Goal: Information Seeking & Learning: Find specific fact

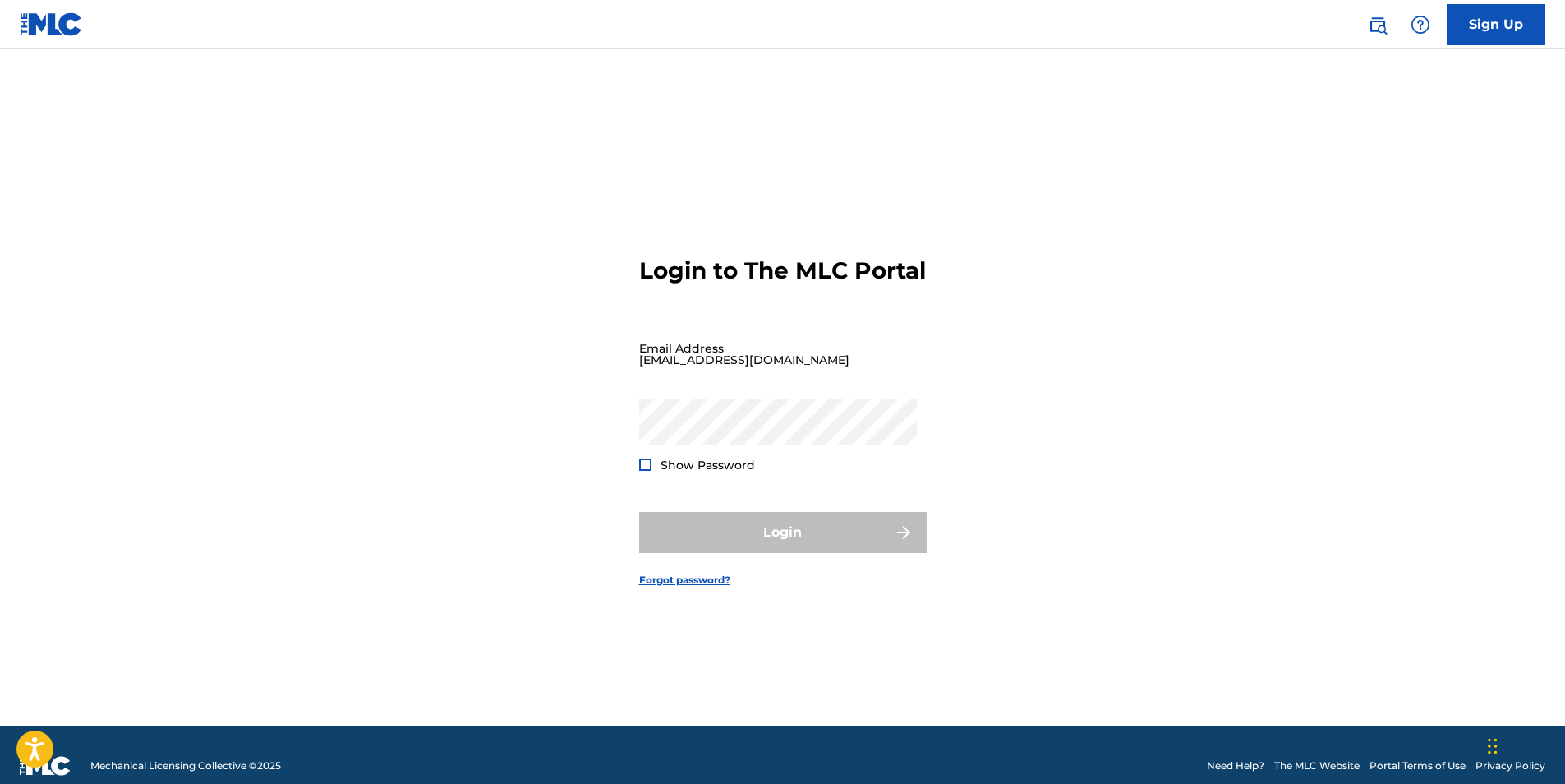
click at [76, 30] on img at bounding box center [51, 24] width 63 height 24
type input "[EMAIL_ADDRESS][DOMAIN_NAME]"
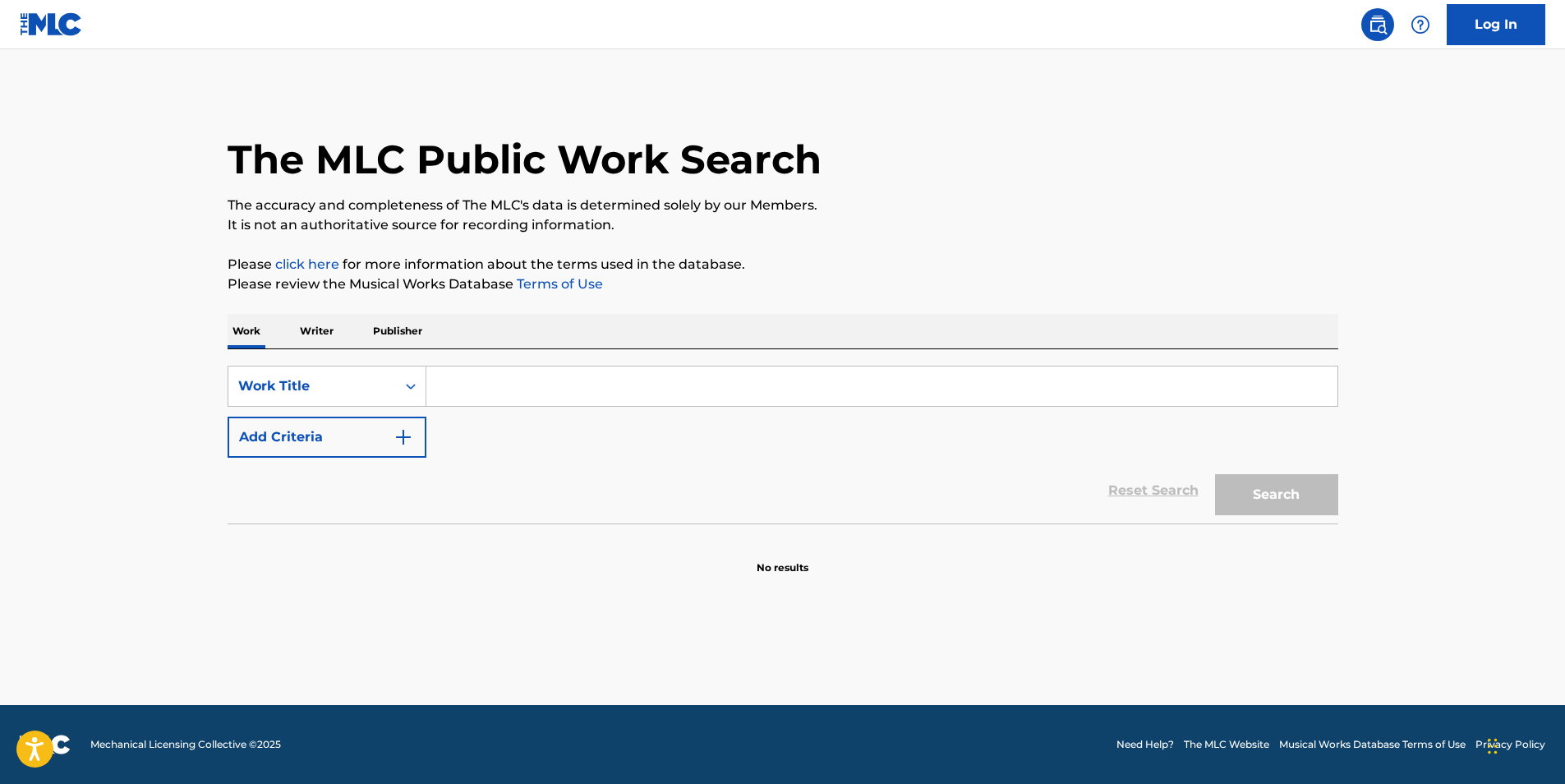
click at [538, 392] on input "Search Form" at bounding box center [881, 386] width 911 height 40
type input "who want war"
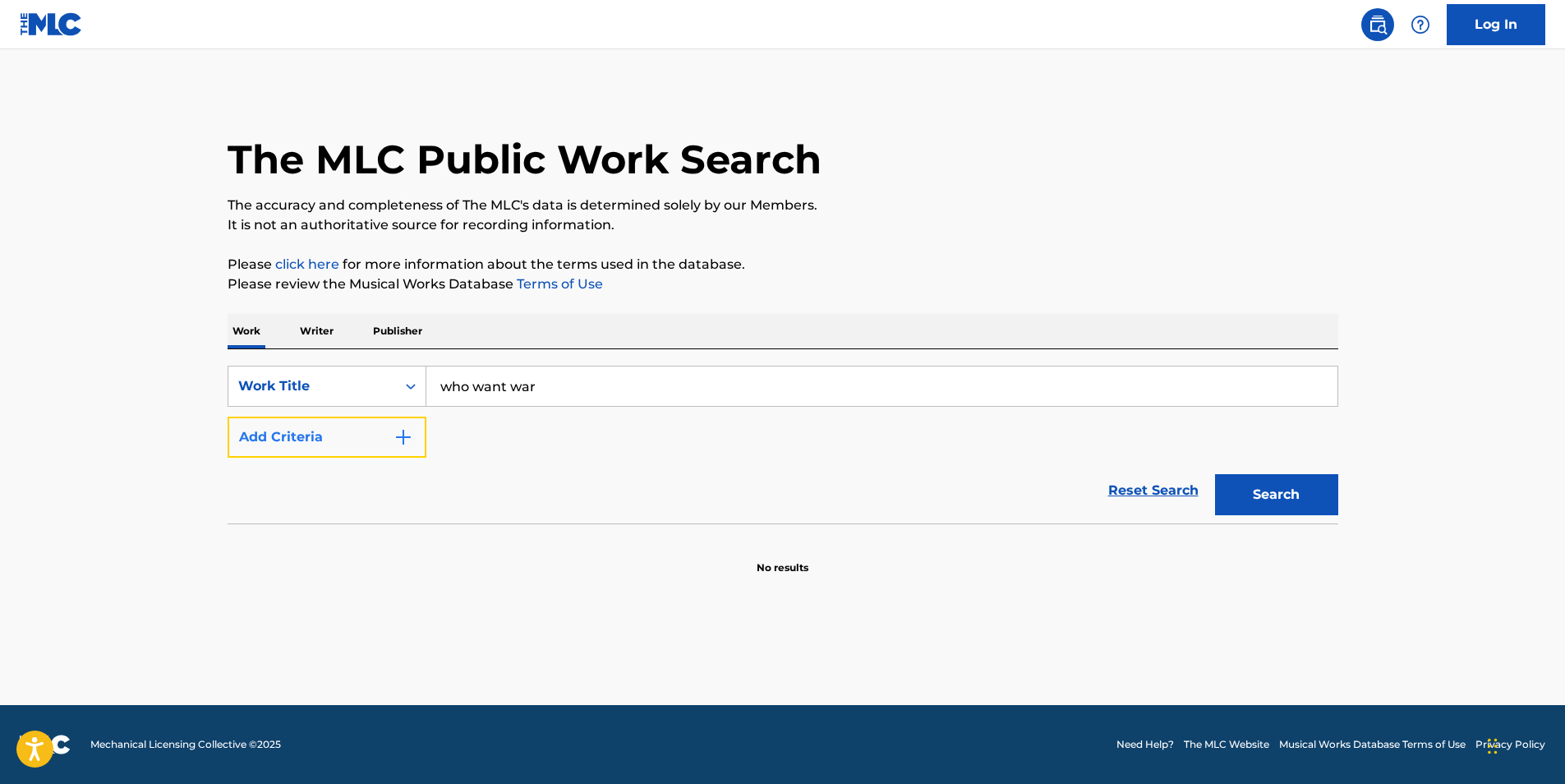
click at [396, 445] on img "Search Form" at bounding box center [404, 437] width 20 height 20
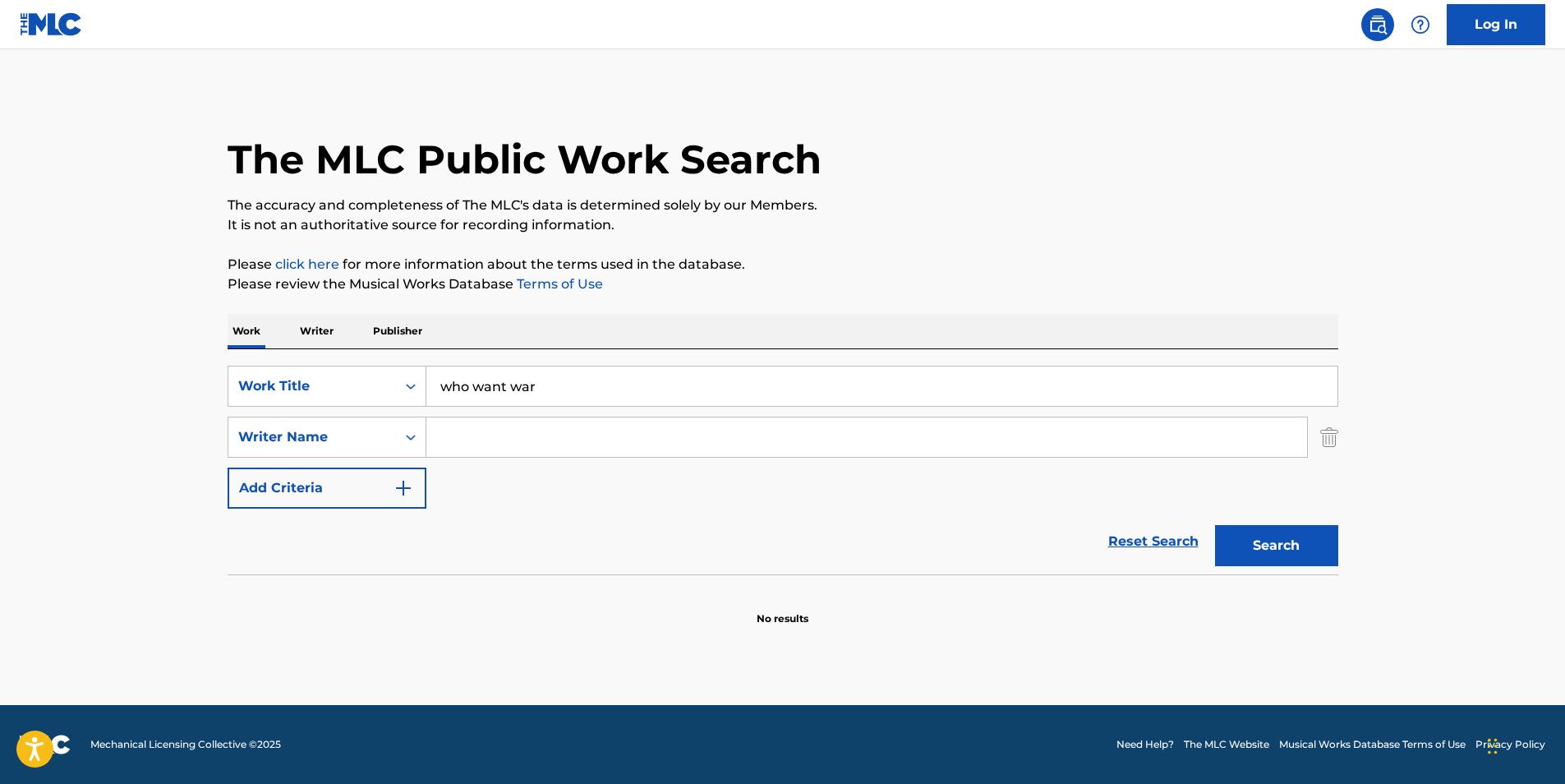
click at [533, 445] on input "Search Form" at bounding box center [866, 437] width 880 height 40
type input "[PERSON_NAME]"
click at [1301, 537] on button "Search" at bounding box center [1277, 545] width 124 height 41
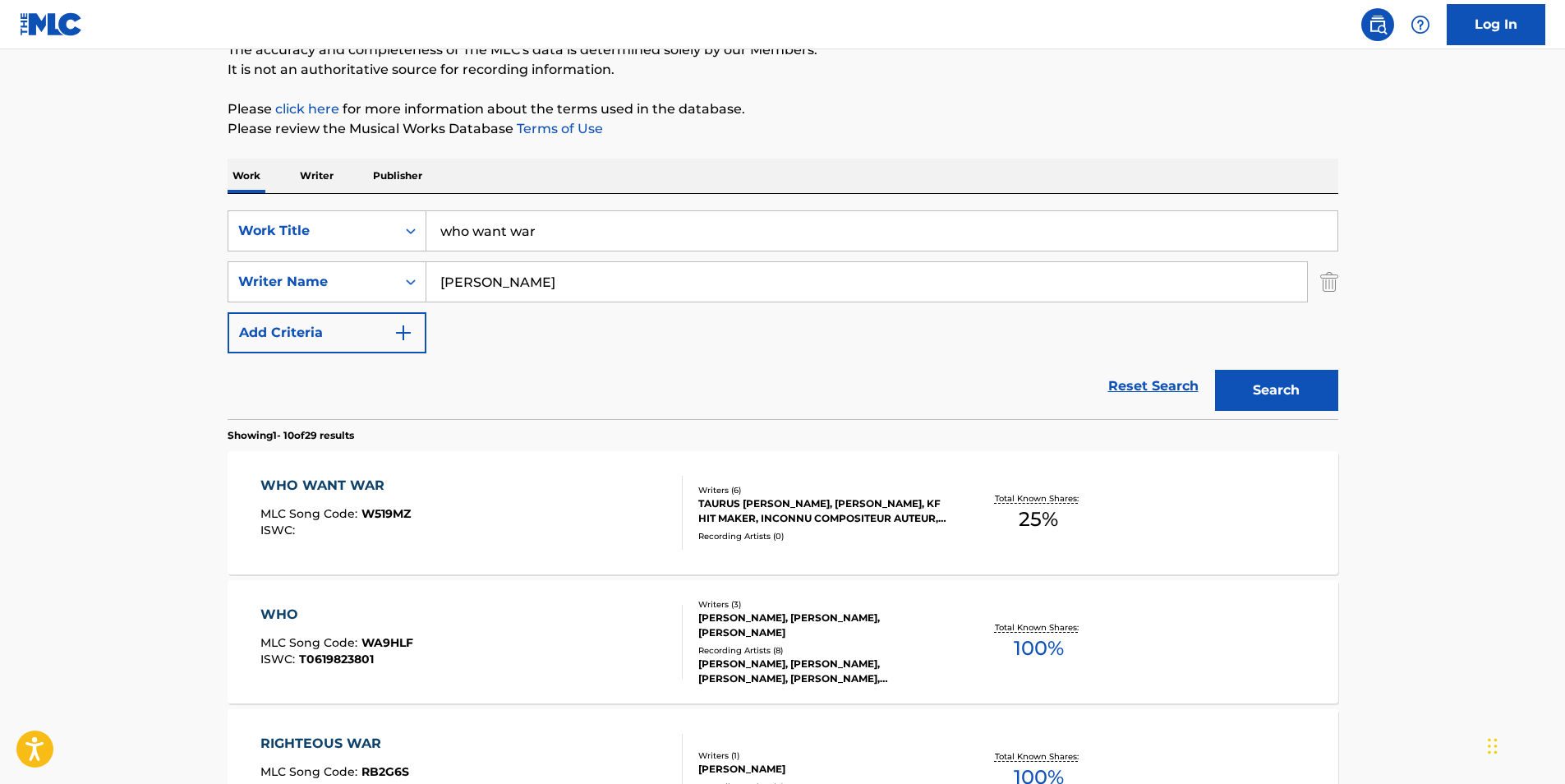
scroll to position [164, 0]
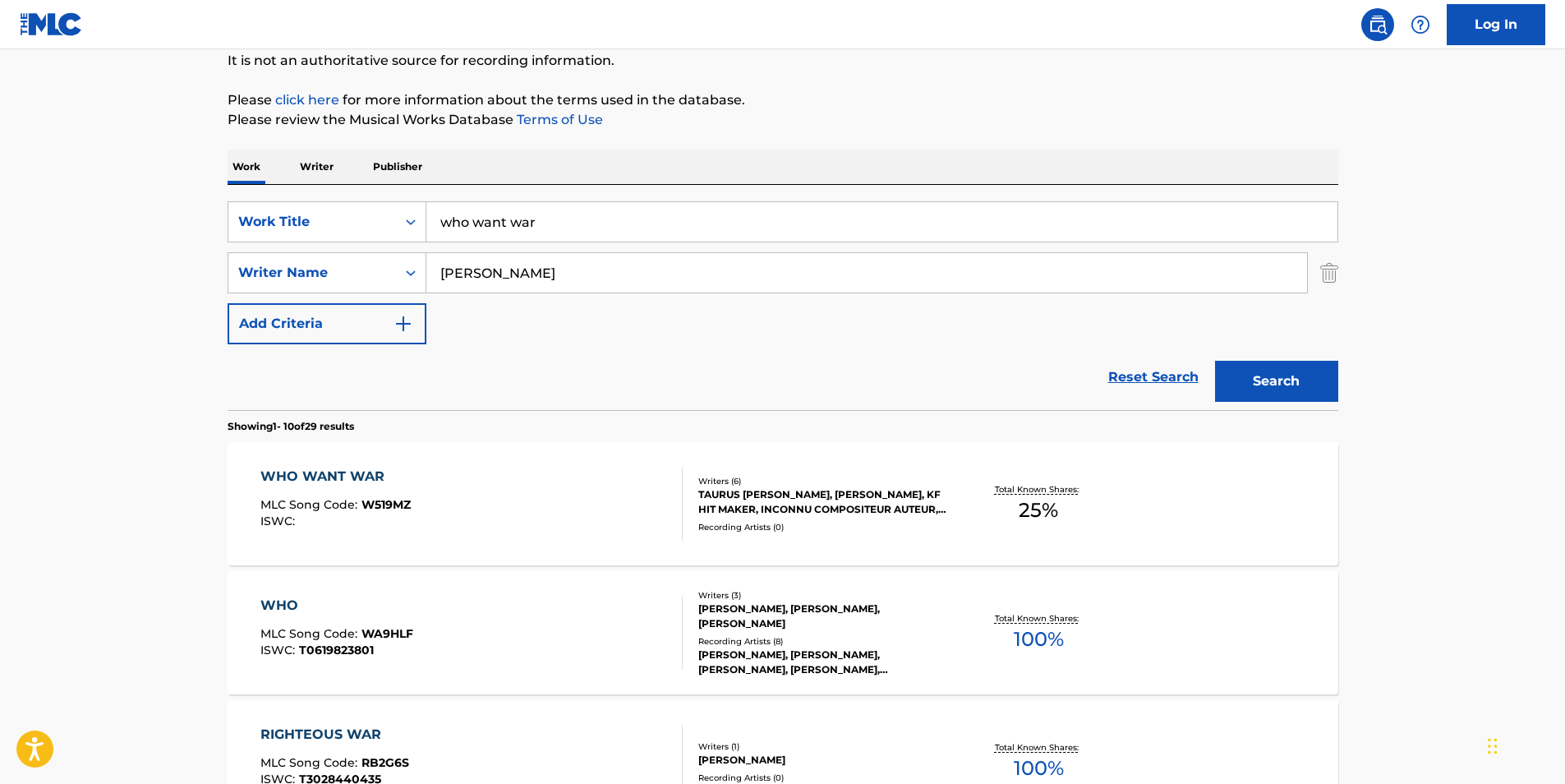
click at [368, 474] on div "WHO WANT WAR" at bounding box center [335, 477] width 150 height 20
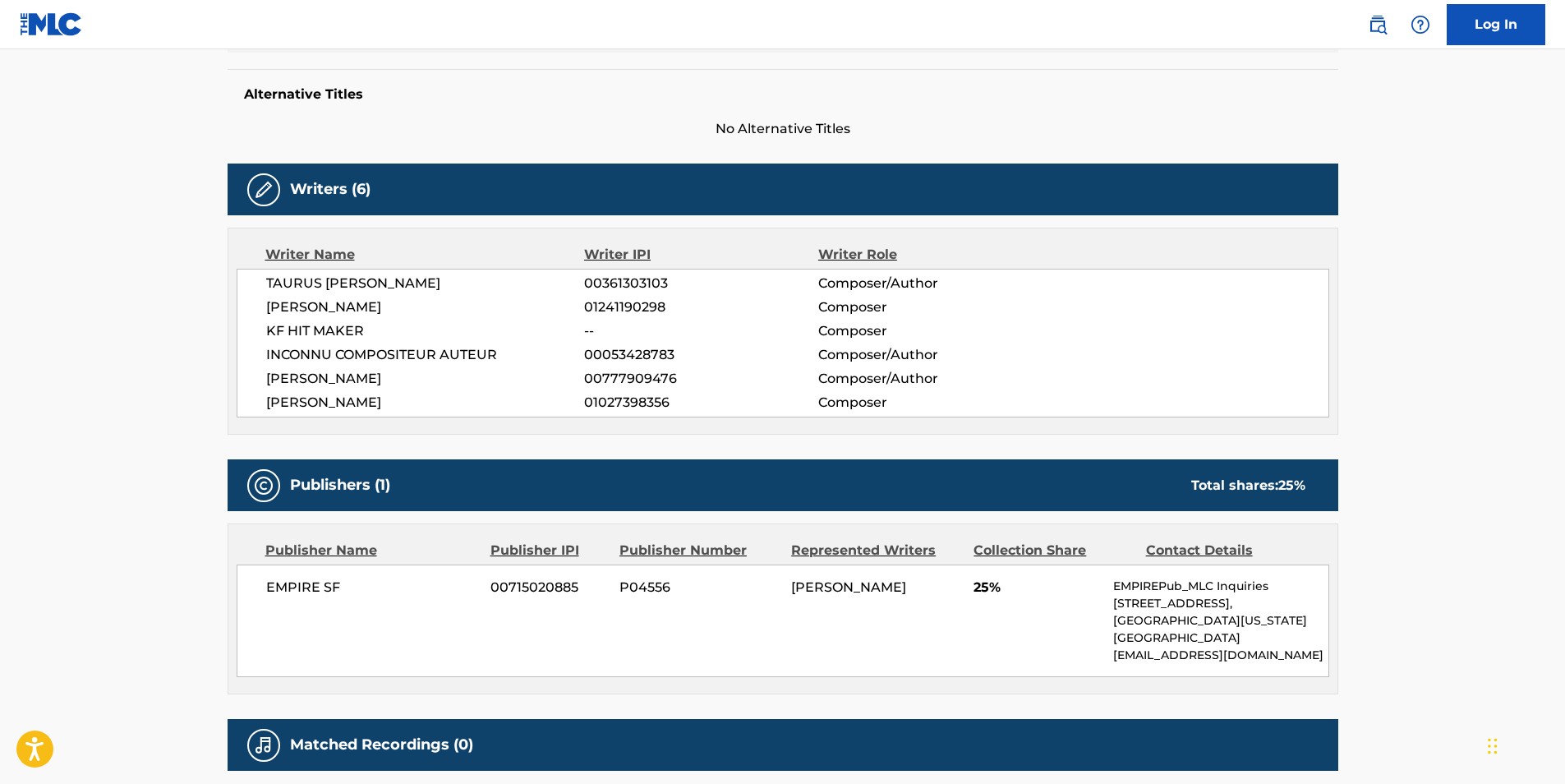
scroll to position [493, 0]
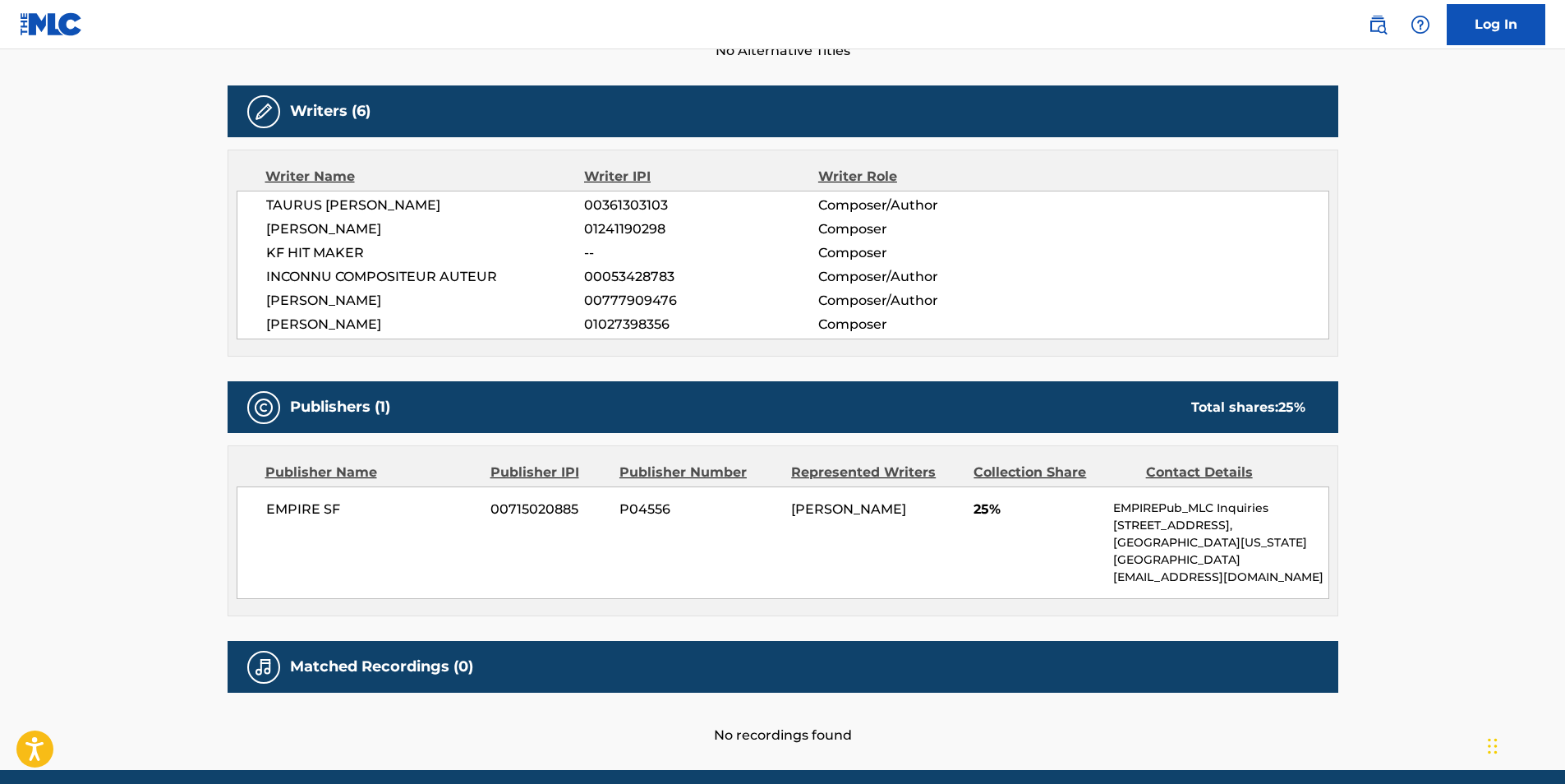
click at [146, 535] on main "< Back to public search results Copy work link WHO WANT WAR Work Detail Member …" at bounding box center [782, 163] width 1565 height 1213
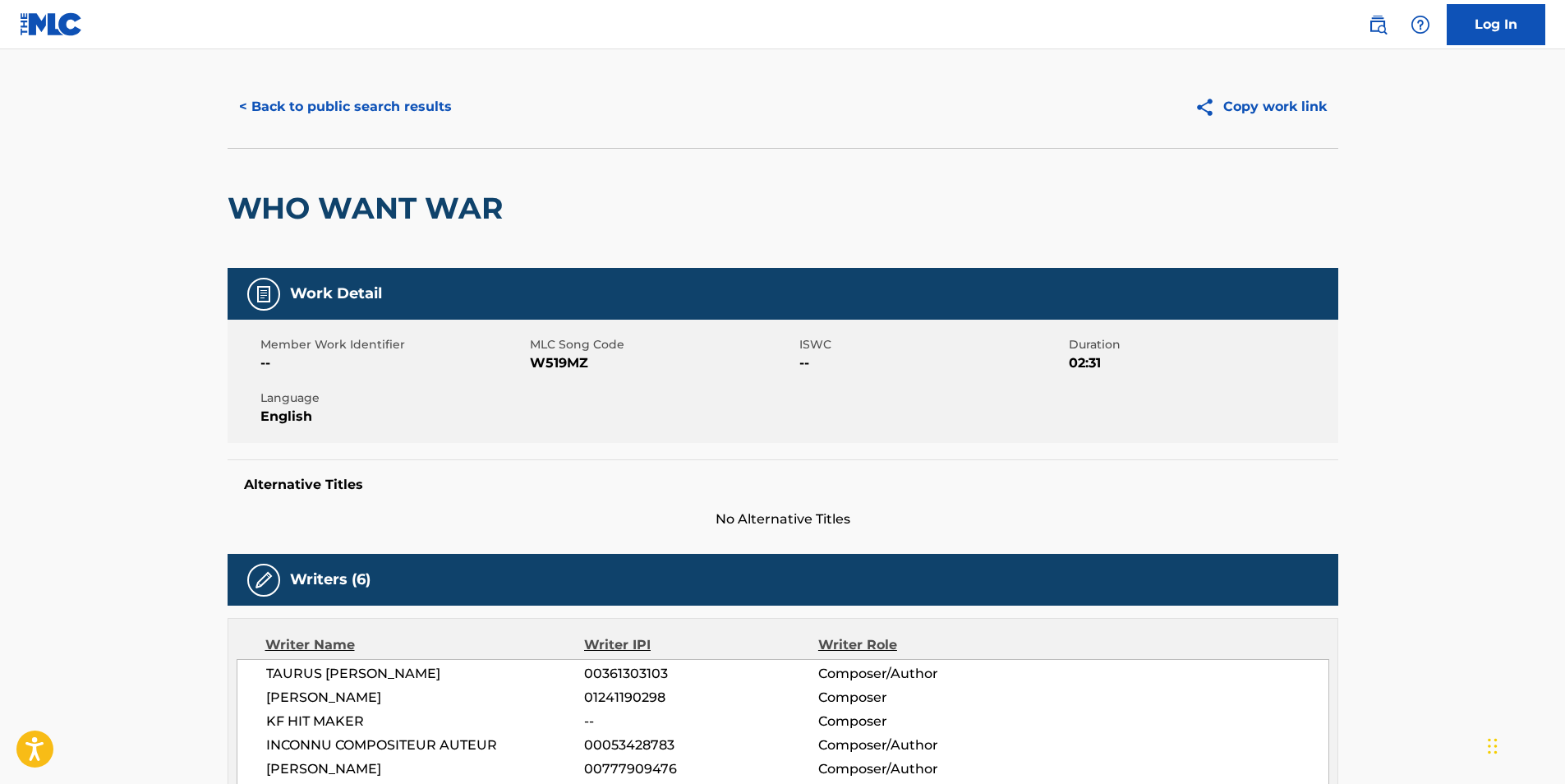
scroll to position [0, 0]
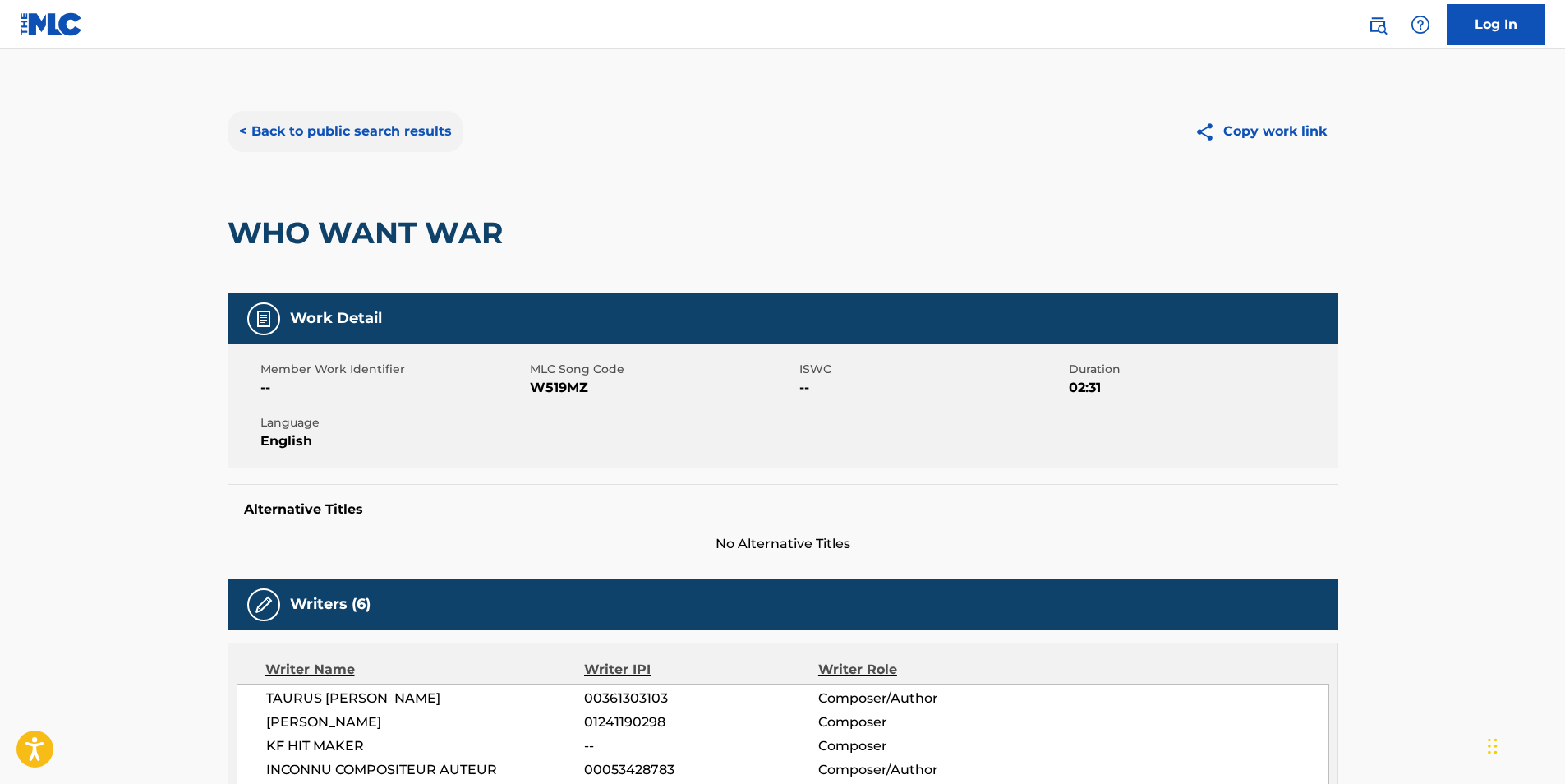
click at [324, 131] on button "< Back to public search results" at bounding box center [346, 132] width 235 height 41
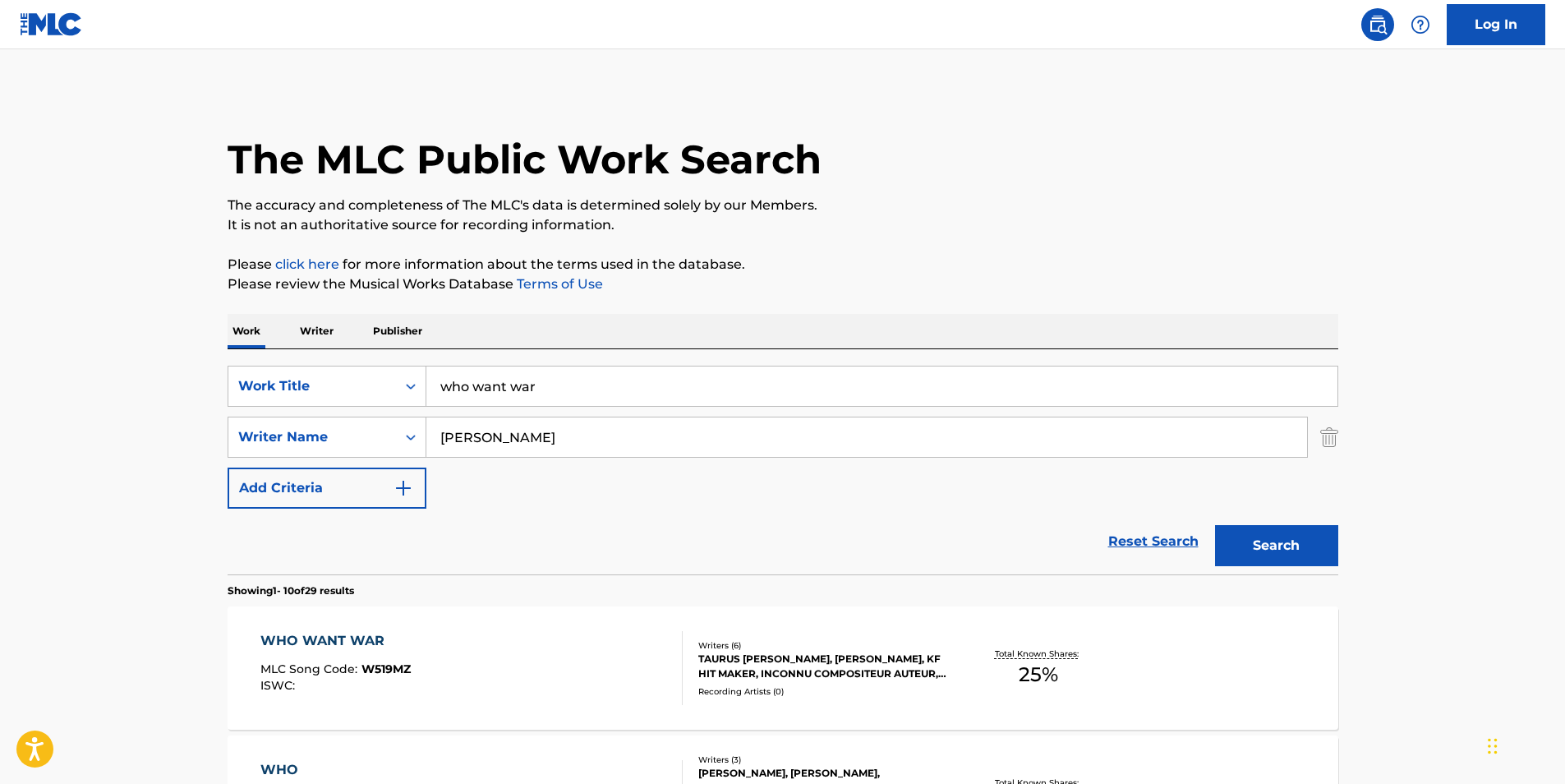
click at [308, 641] on div "WHO WANT WAR" at bounding box center [335, 641] width 150 height 20
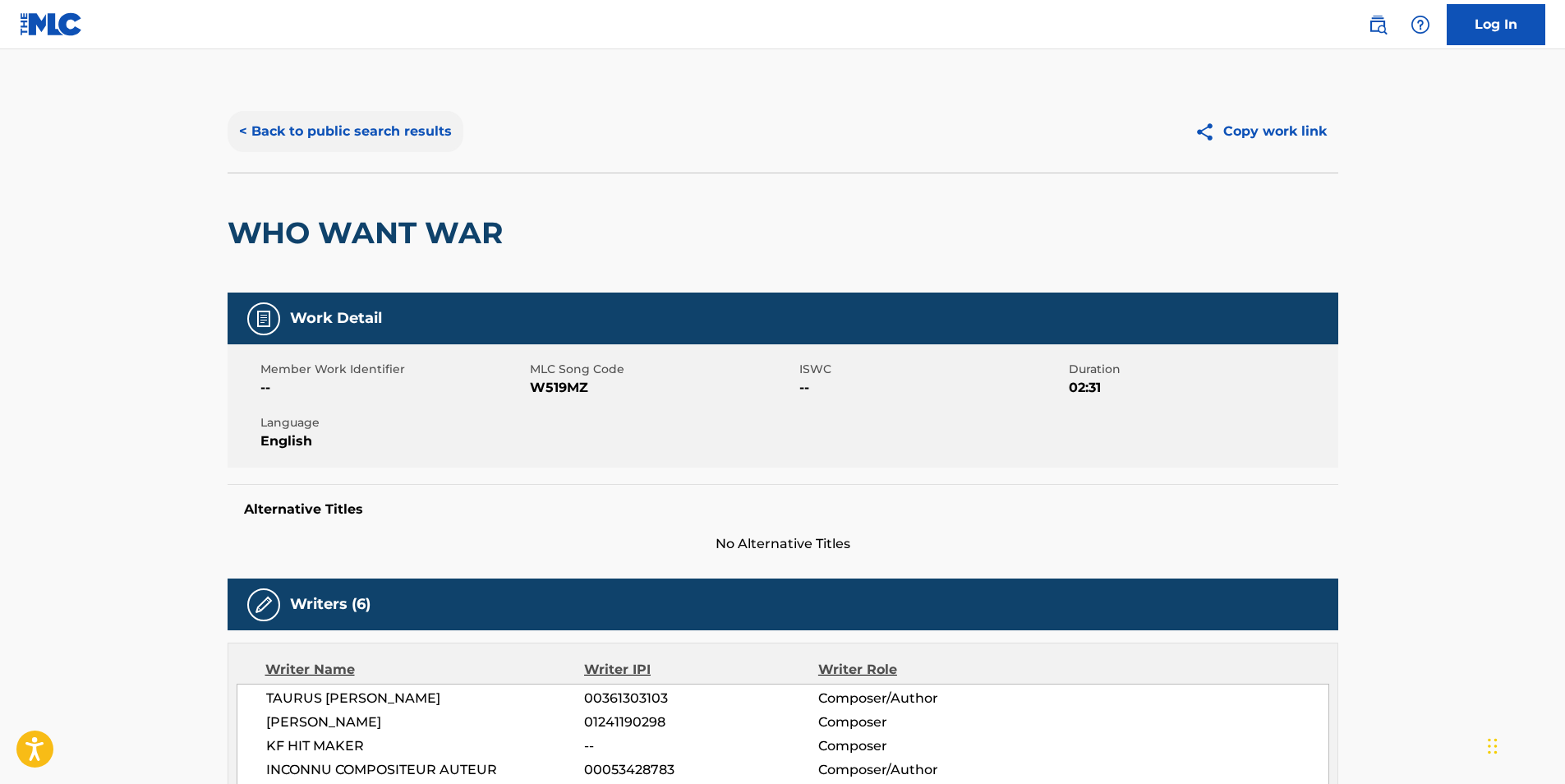
click at [337, 132] on button "< Back to public search results" at bounding box center [346, 132] width 235 height 41
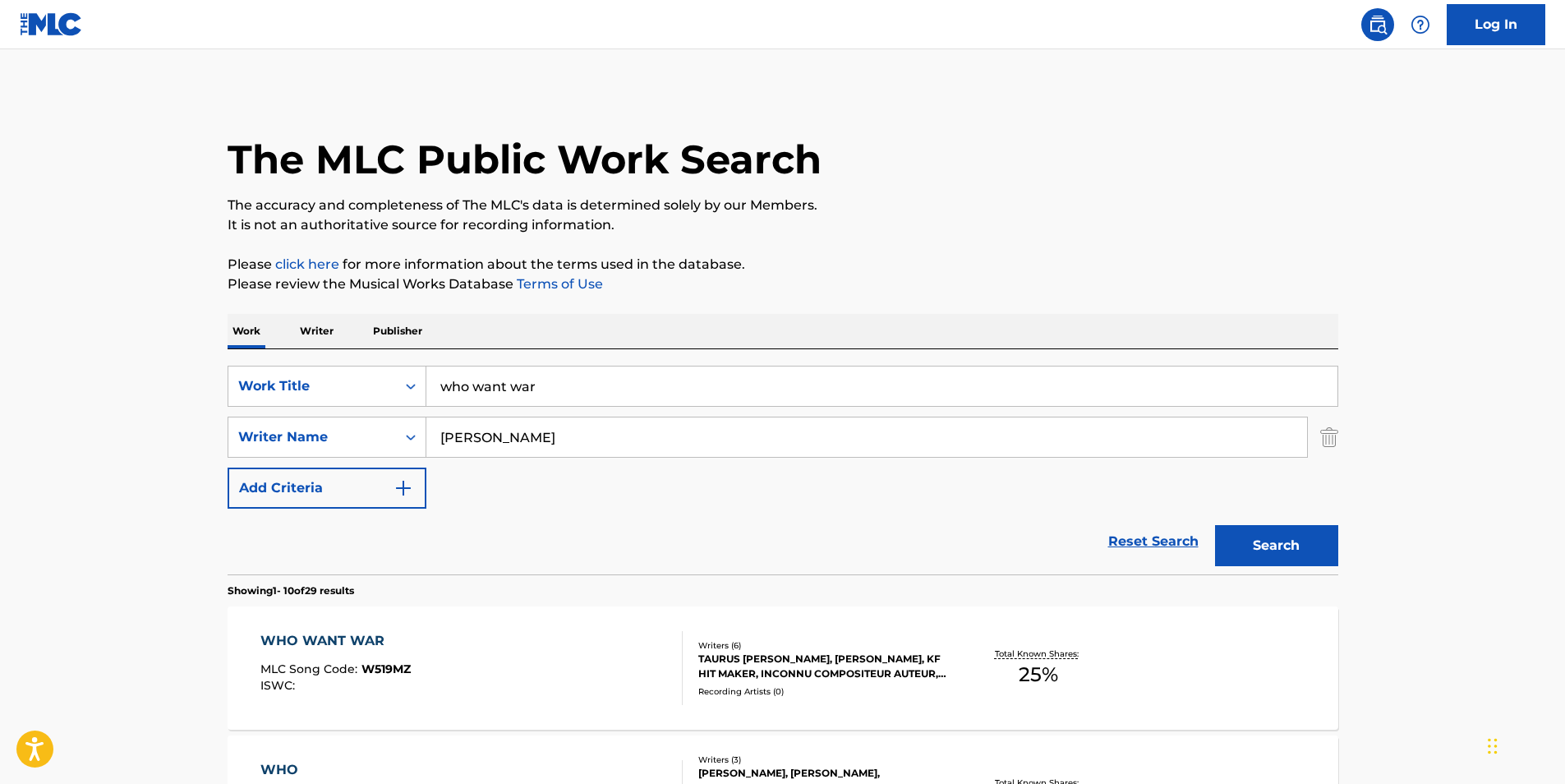
drag, startPoint x: 648, startPoint y: 393, endPoint x: 453, endPoint y: 356, distance: 198.5
click at [429, 372] on input "who want war" at bounding box center [881, 386] width 911 height 40
click at [563, 380] on input "Search Form" at bounding box center [881, 386] width 911 height 40
type input "paranoid"
click at [1273, 540] on button "Search" at bounding box center [1277, 545] width 124 height 41
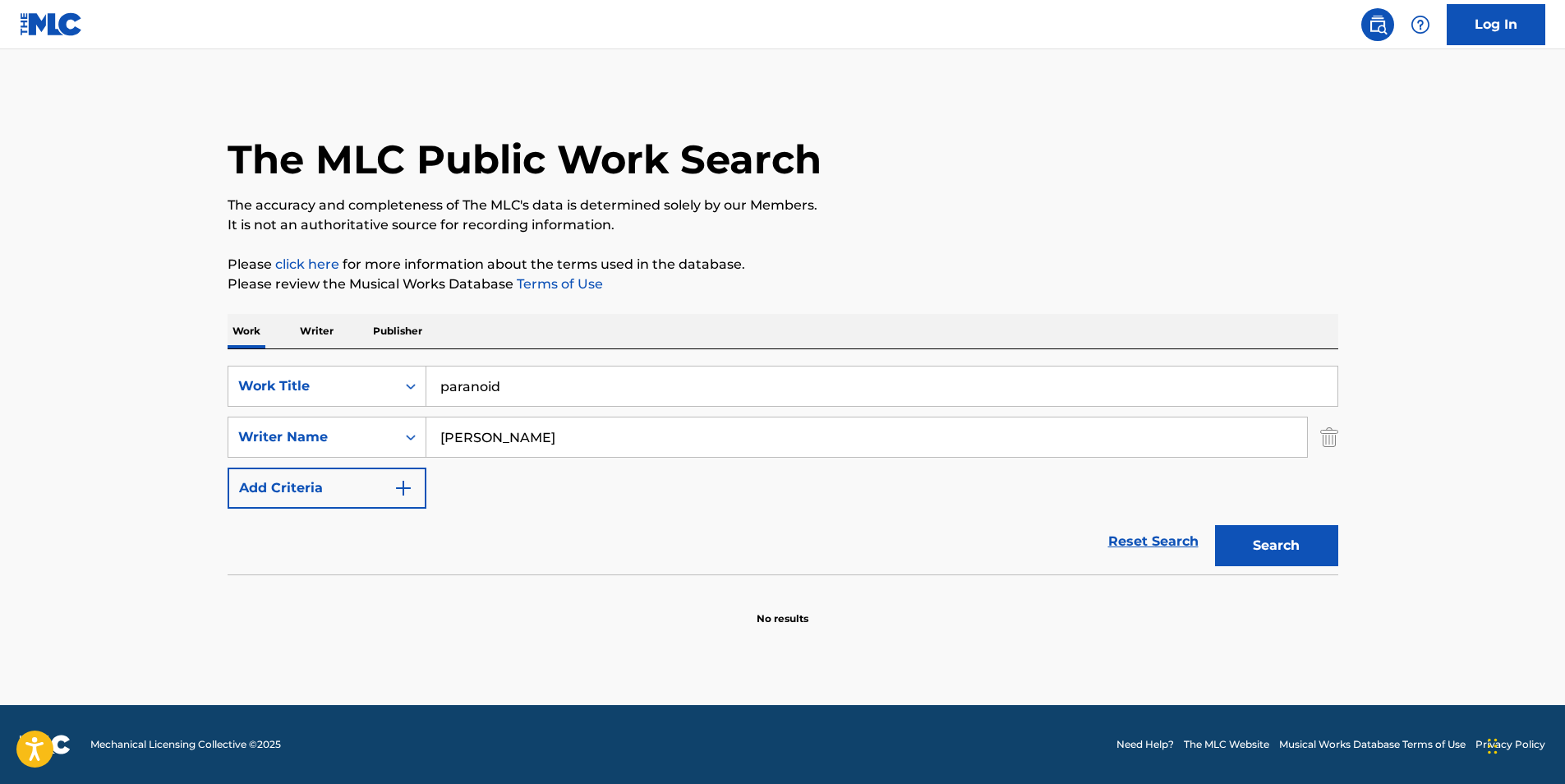
drag, startPoint x: 639, startPoint y: 377, endPoint x: 157, endPoint y: 360, distance: 482.3
click at [157, 360] on main "The MLC Public Work Search The accuracy and completeness of The MLC's data is d…" at bounding box center [782, 376] width 1565 height 656
click at [1275, 534] on button "Search" at bounding box center [1277, 545] width 124 height 41
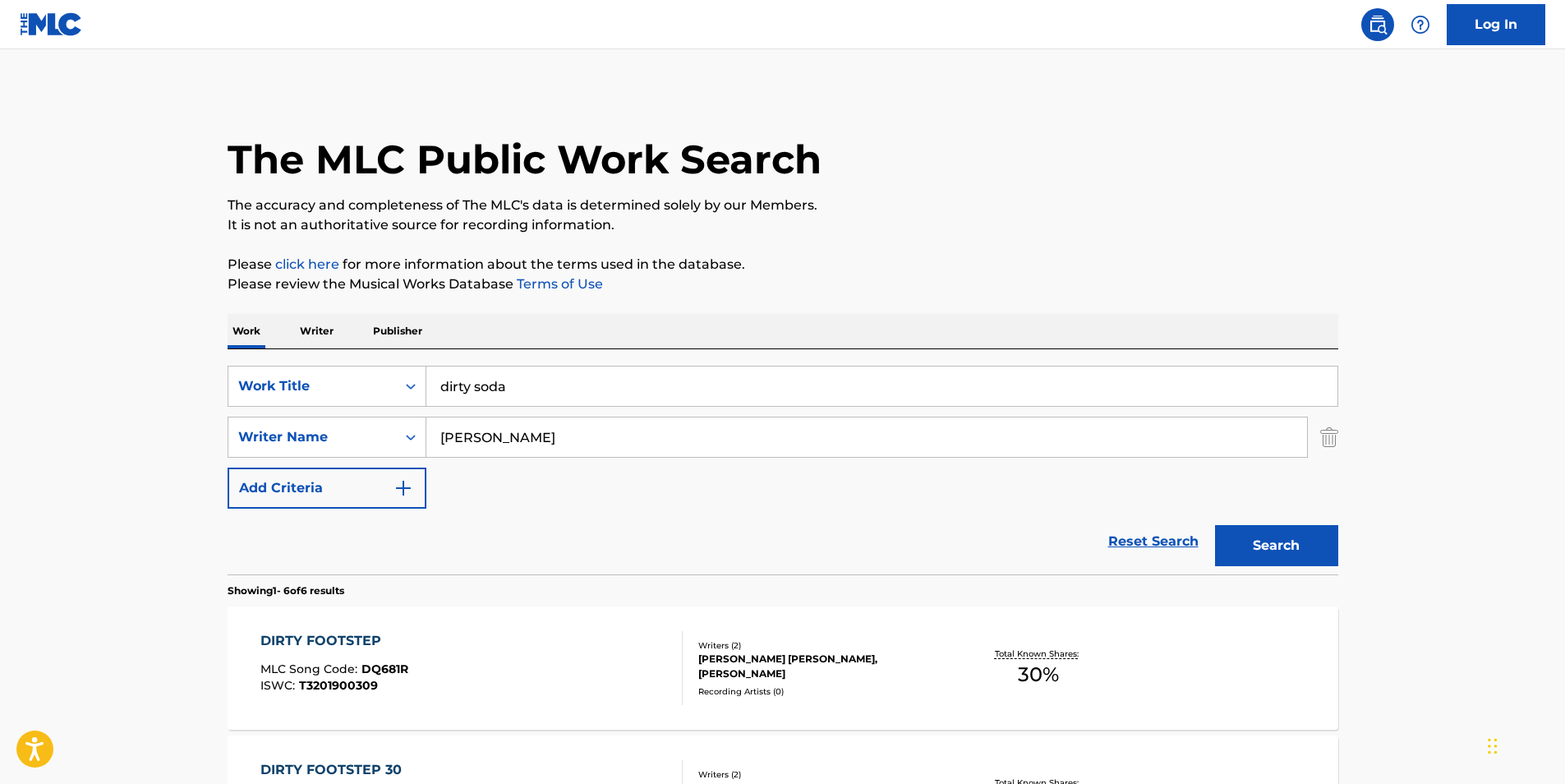
click at [545, 393] on input "dirty soda" at bounding box center [881, 386] width 911 height 40
drag, startPoint x: 579, startPoint y: 382, endPoint x: 165, endPoint y: 401, distance: 414.4
click at [165, 401] on main "The MLC Public Work Search The accuracy and completeness of The MLC's data is d…" at bounding box center [782, 754] width 1565 height 1411
type input "chrome"
type input "[PERSON_NAME]"
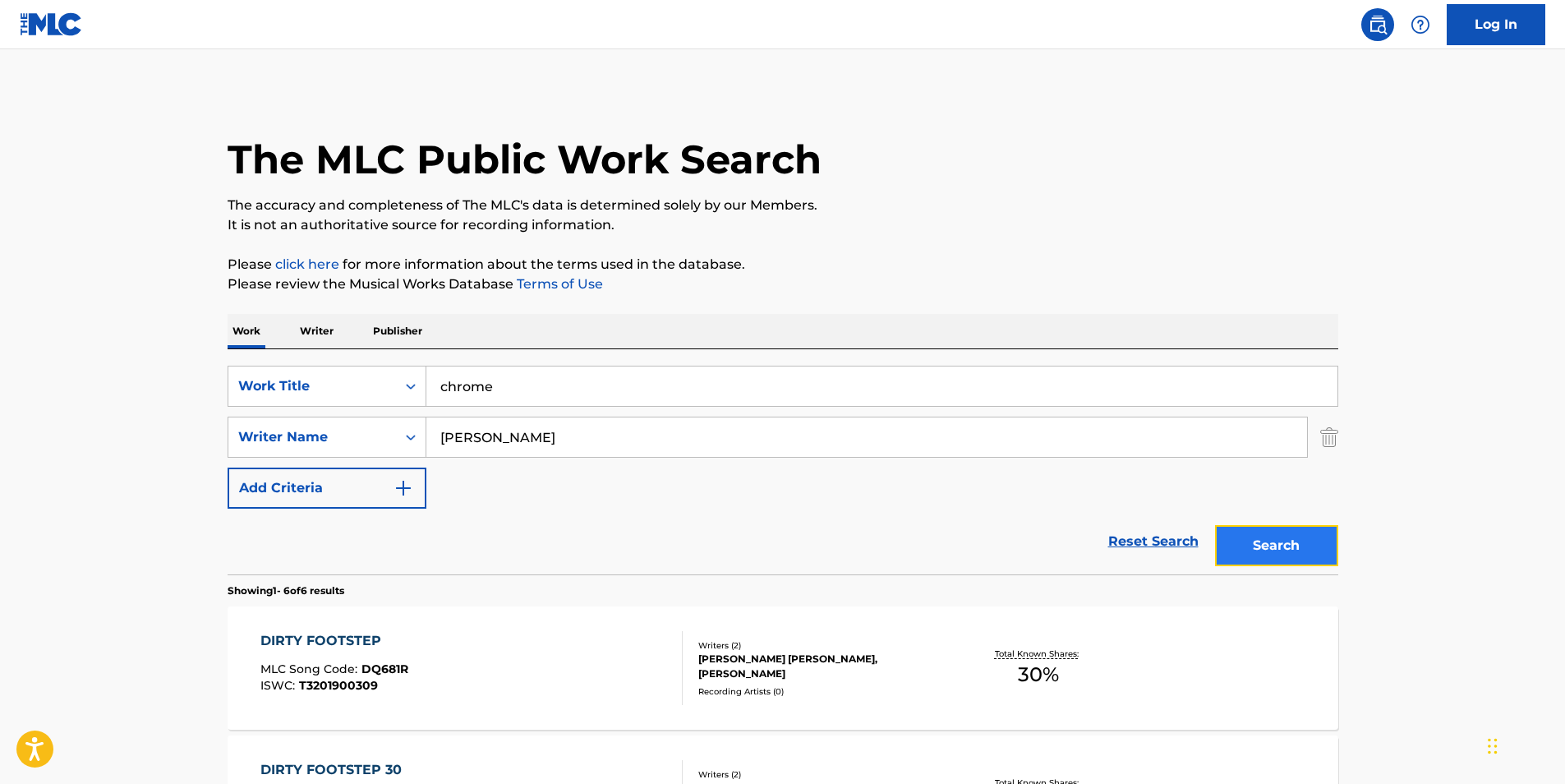
click at [1257, 541] on button "Search" at bounding box center [1277, 545] width 124 height 41
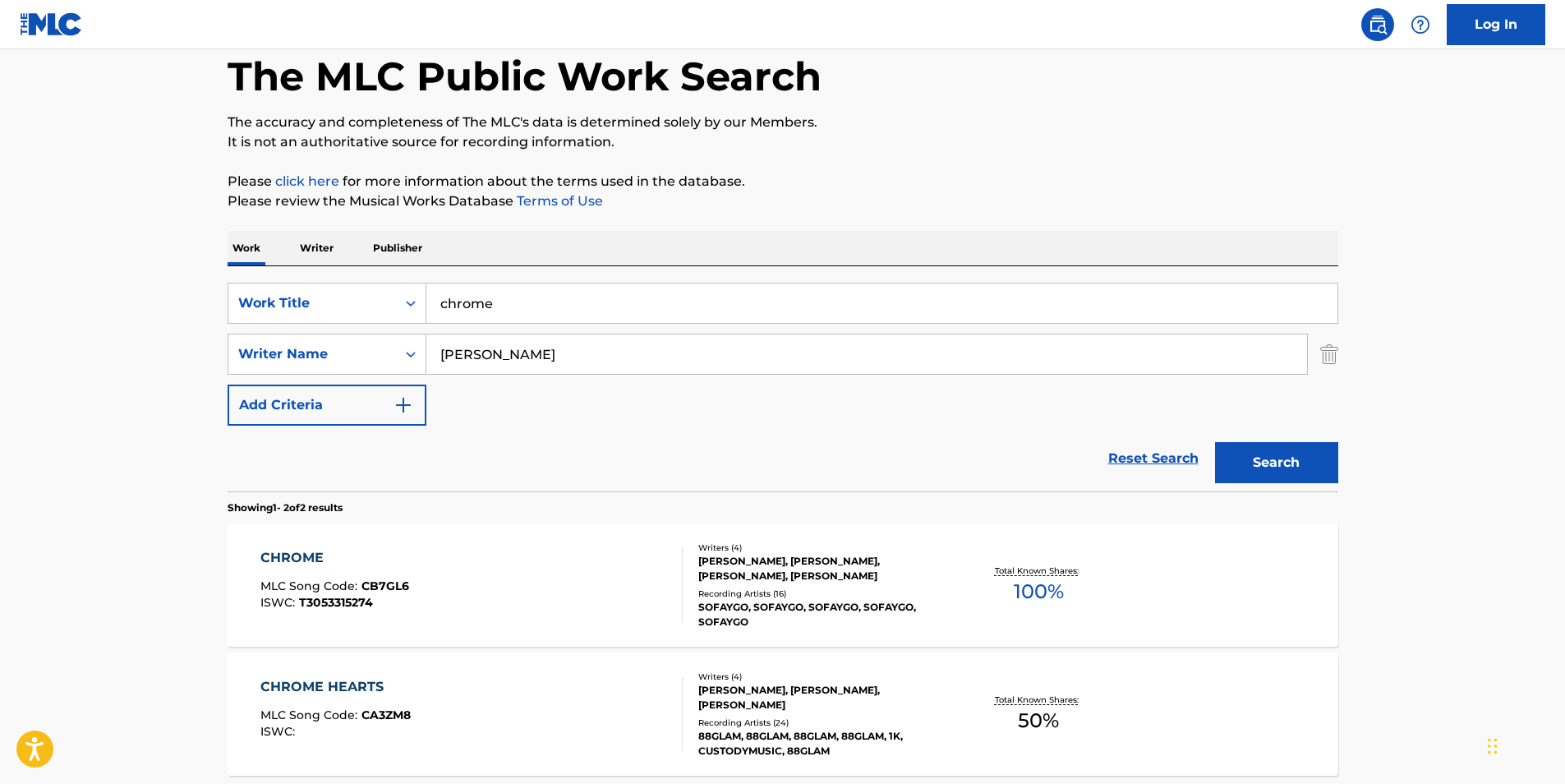
scroll to position [239, 0]
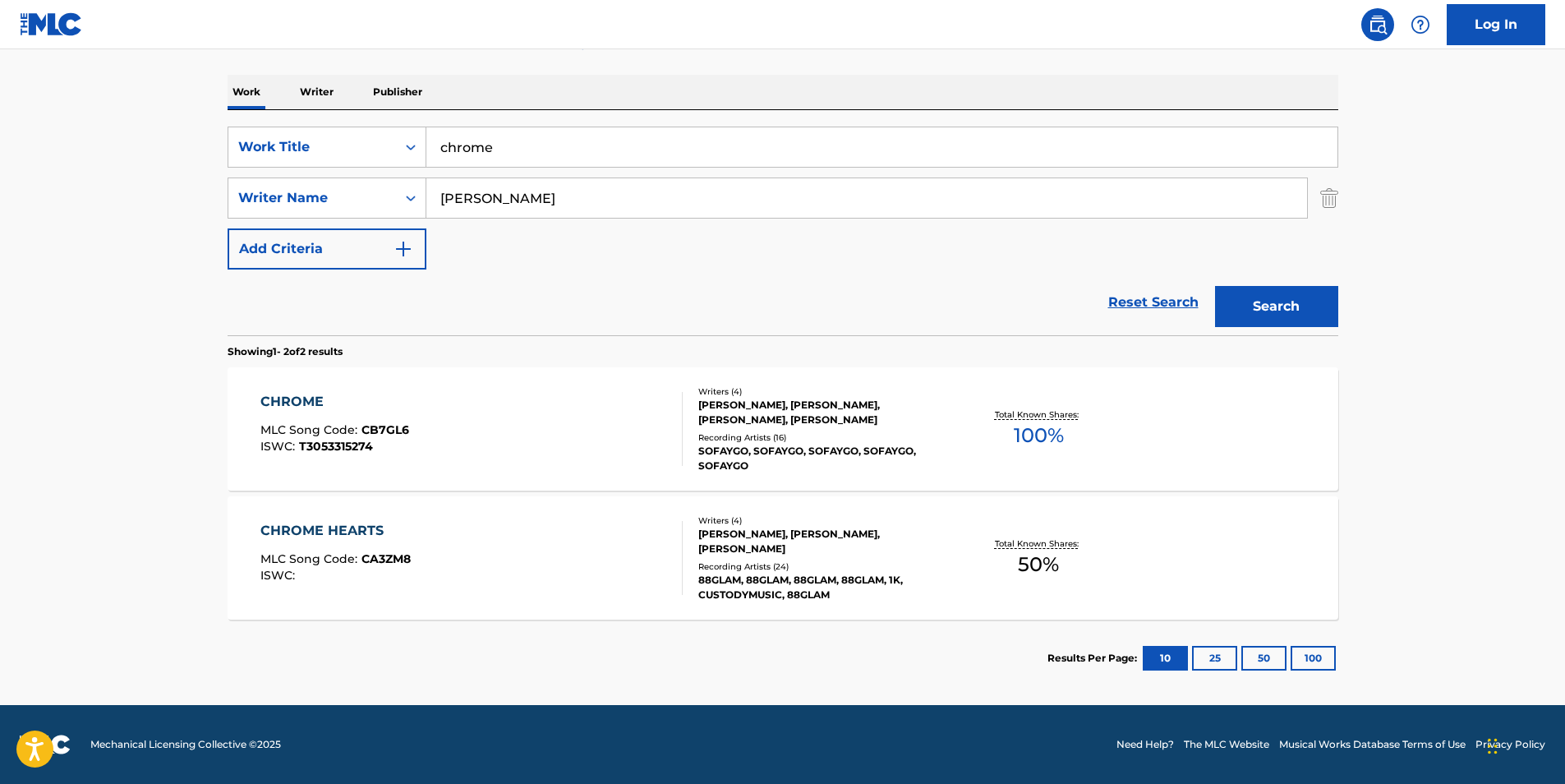
click at [299, 394] on div "CHROME" at bounding box center [334, 402] width 148 height 20
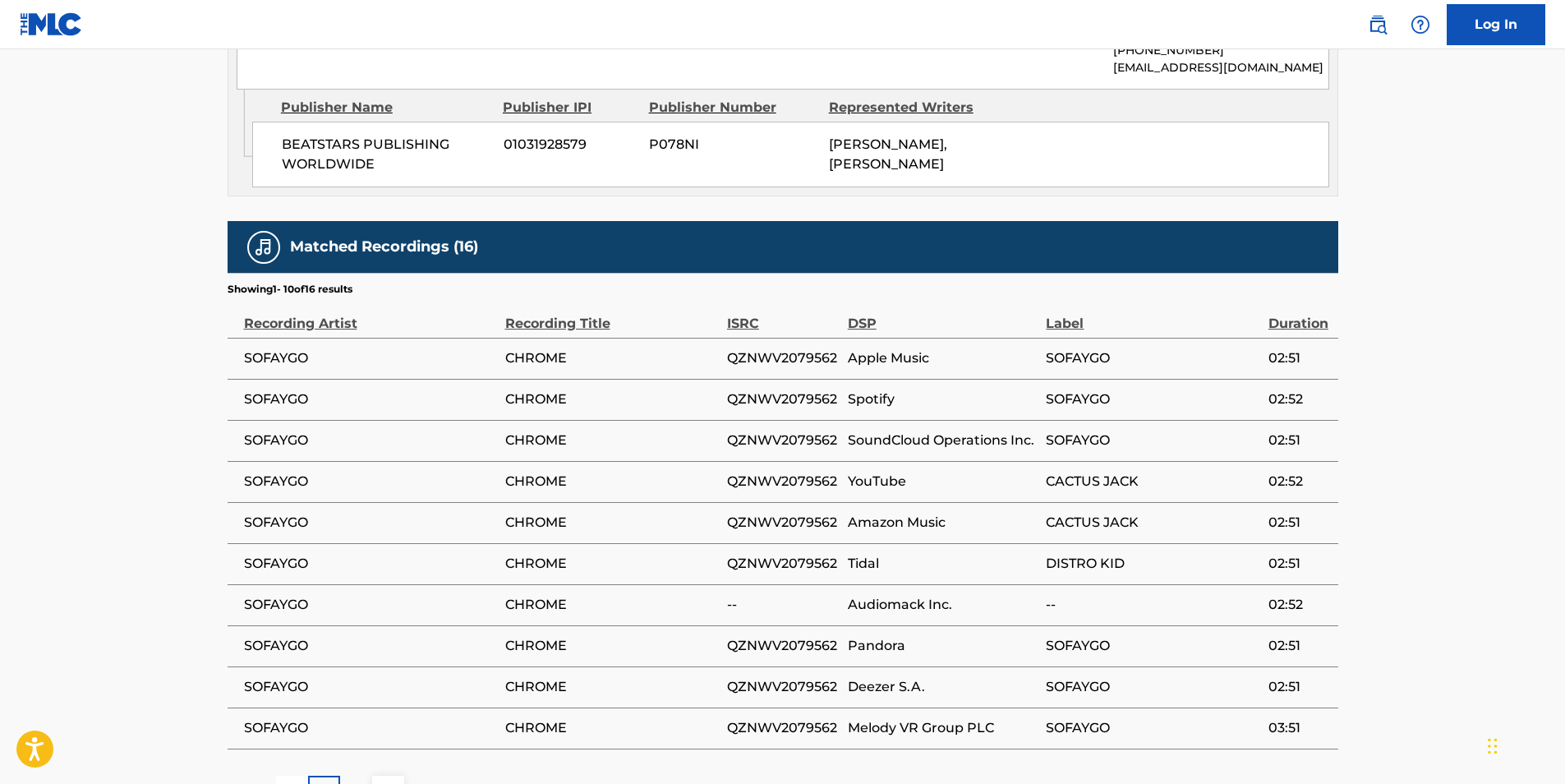
scroll to position [1538, 0]
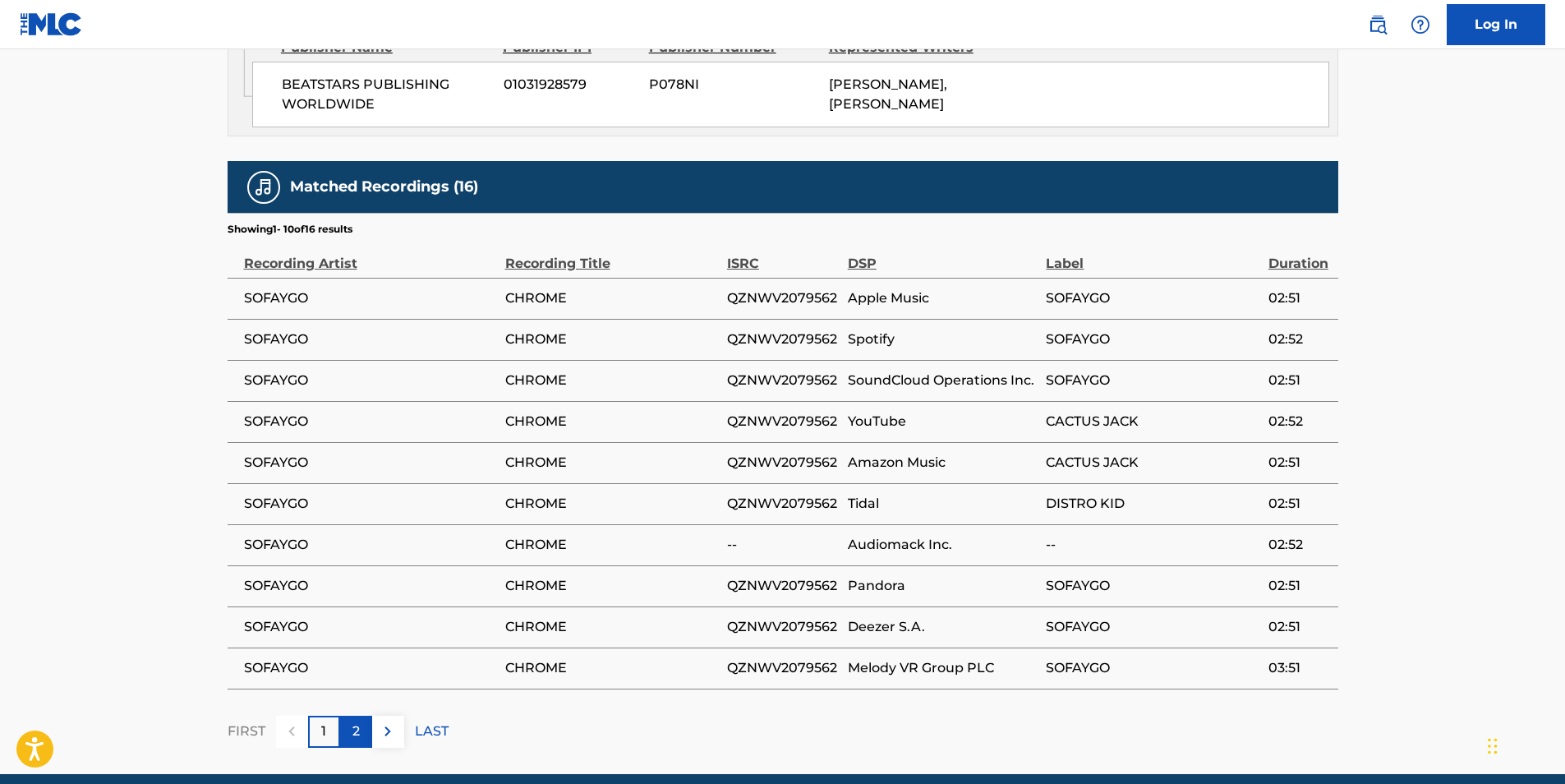
click at [355, 721] on p "2" at bounding box center [356, 731] width 7 height 20
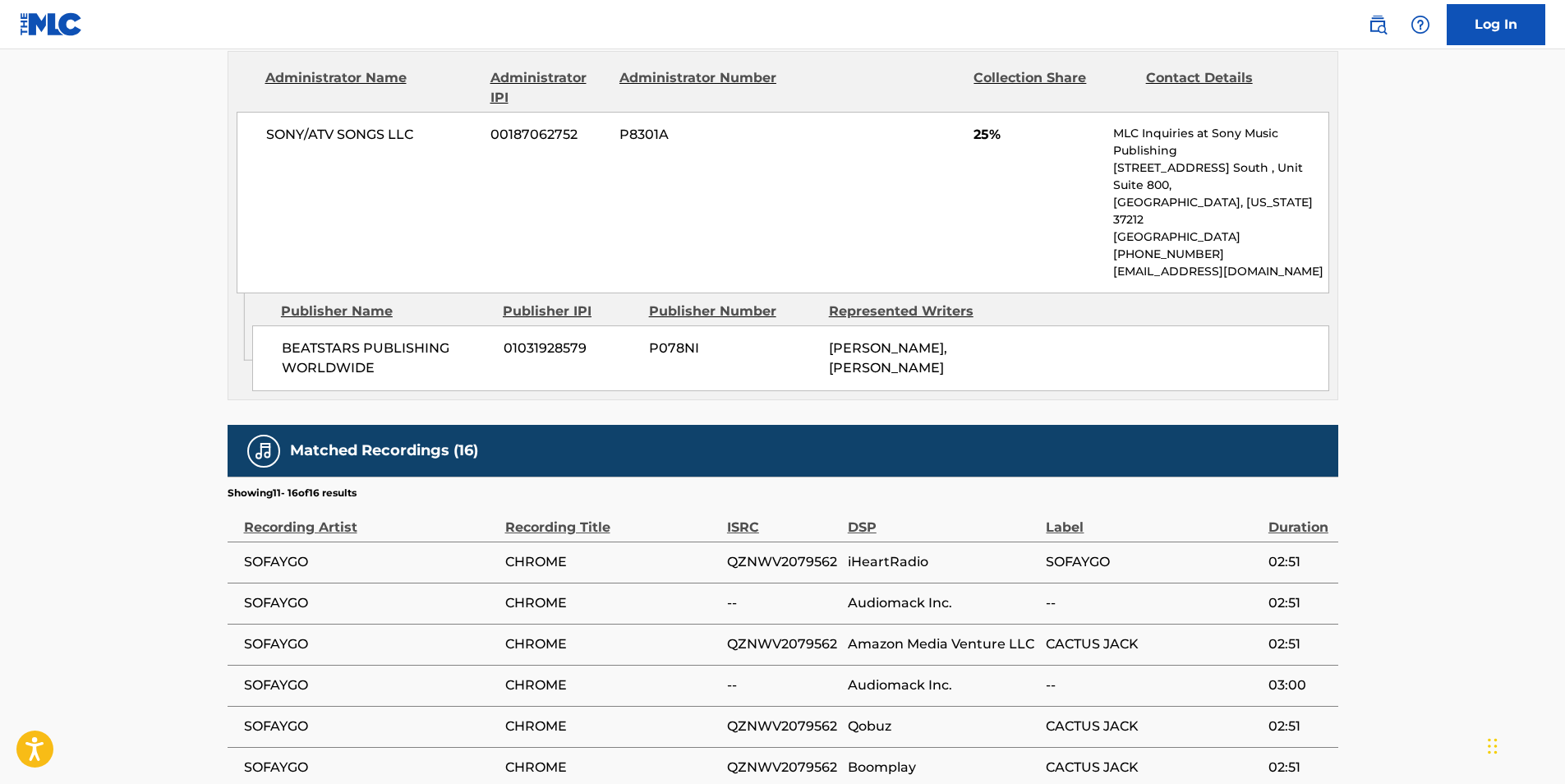
scroll to position [1374, 0]
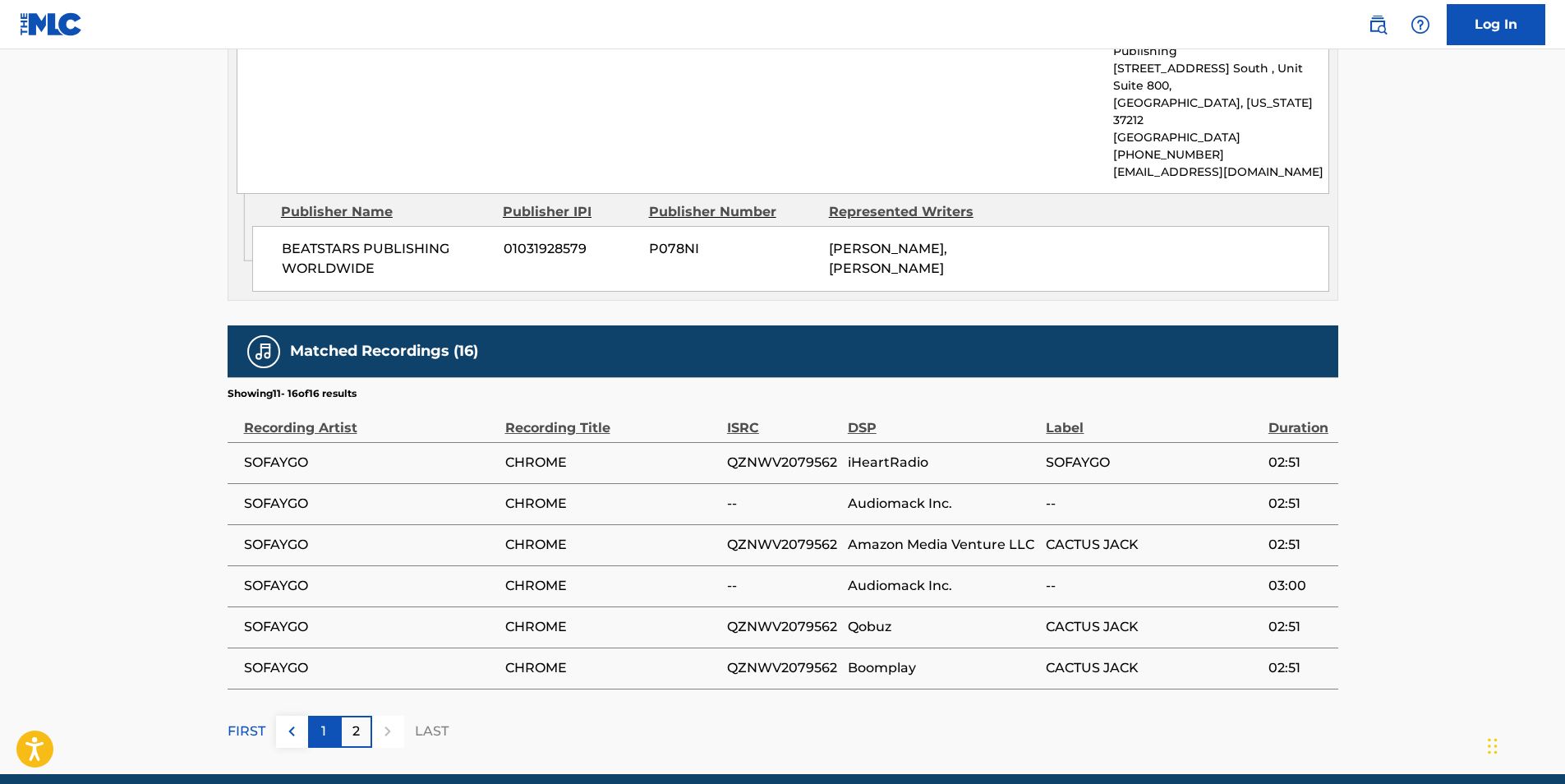
click at [328, 715] on div "1" at bounding box center [324, 731] width 32 height 32
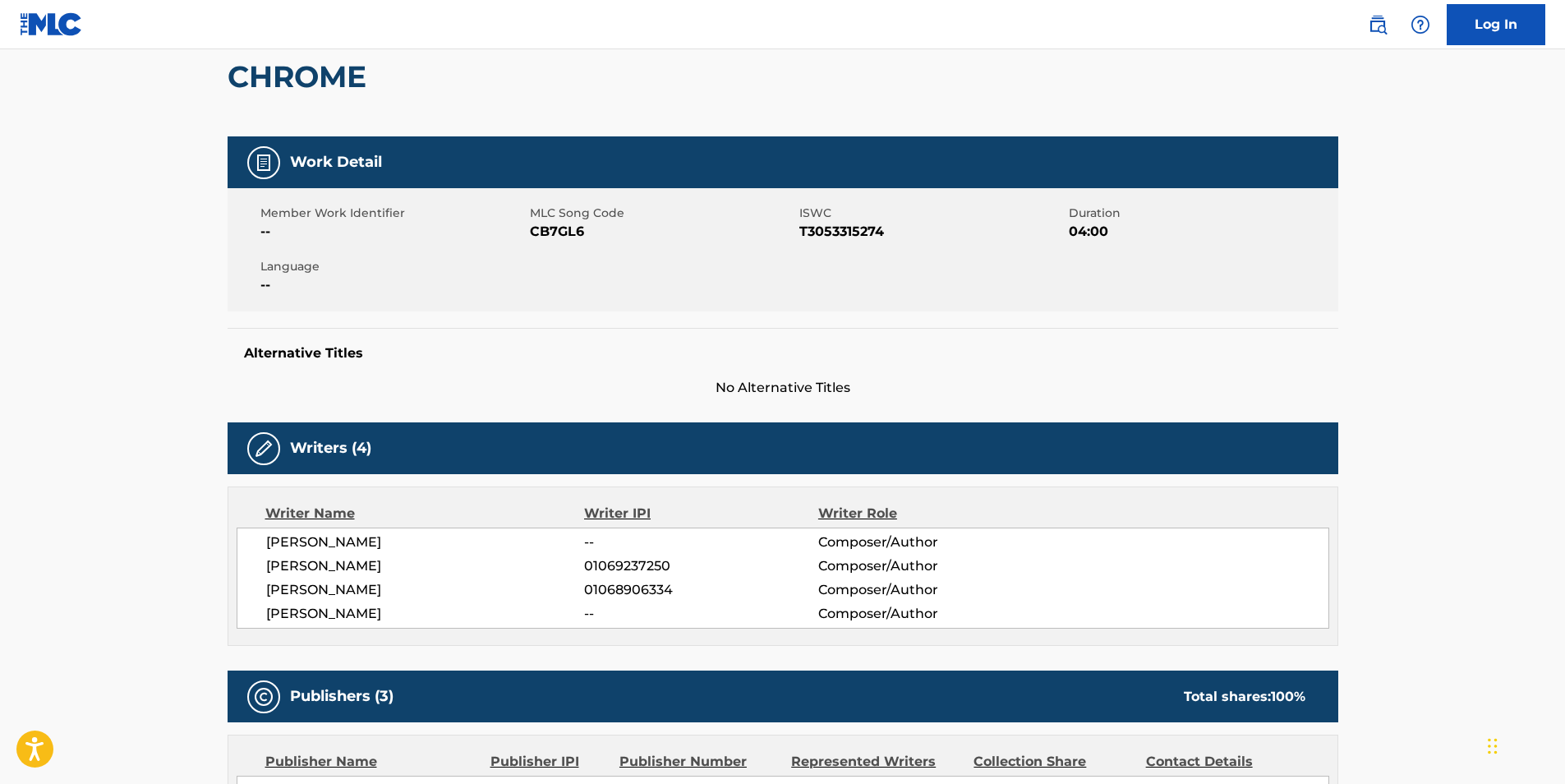
scroll to position [0, 0]
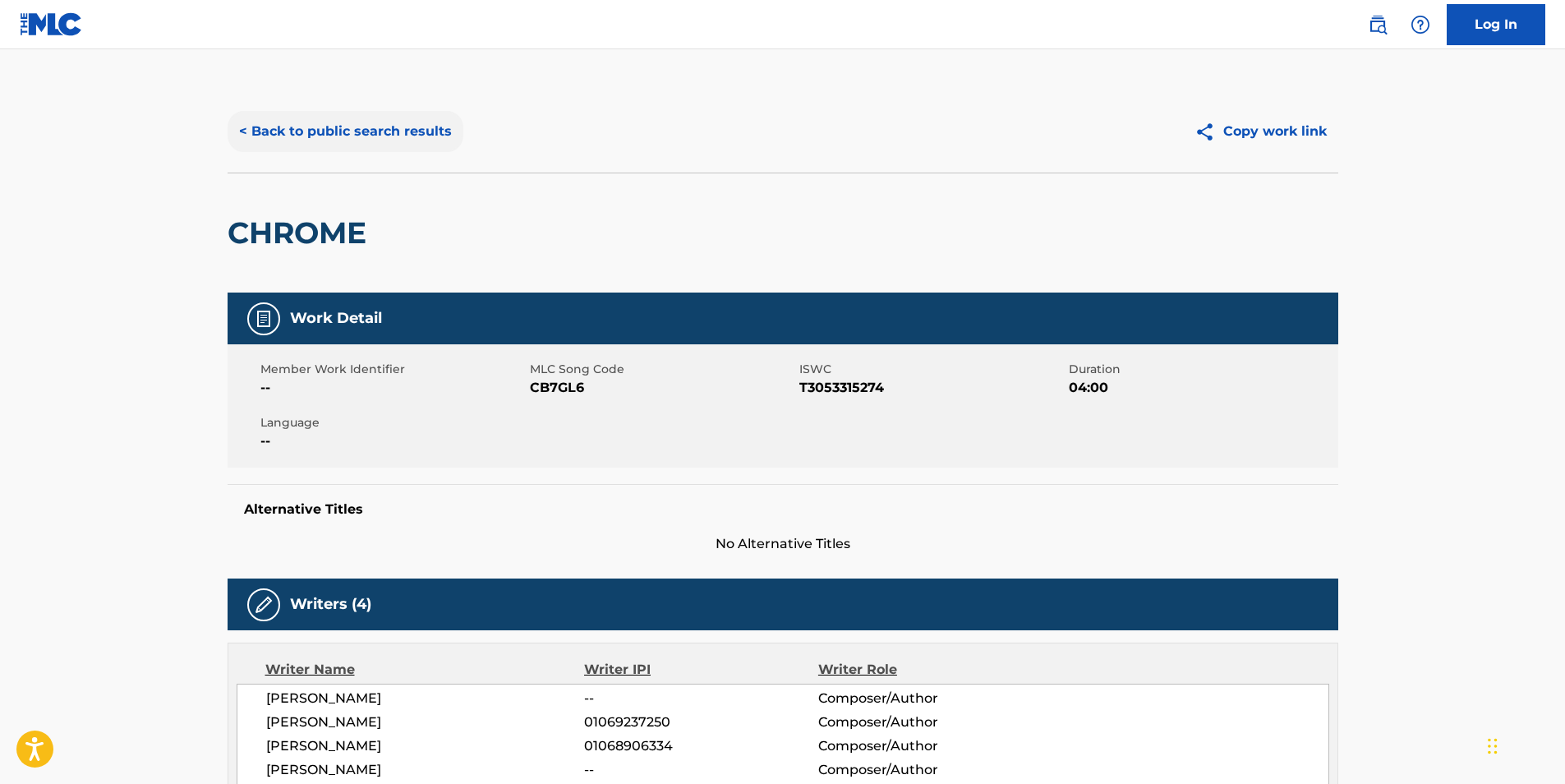
click at [394, 125] on button "< Back to public search results" at bounding box center [346, 132] width 235 height 41
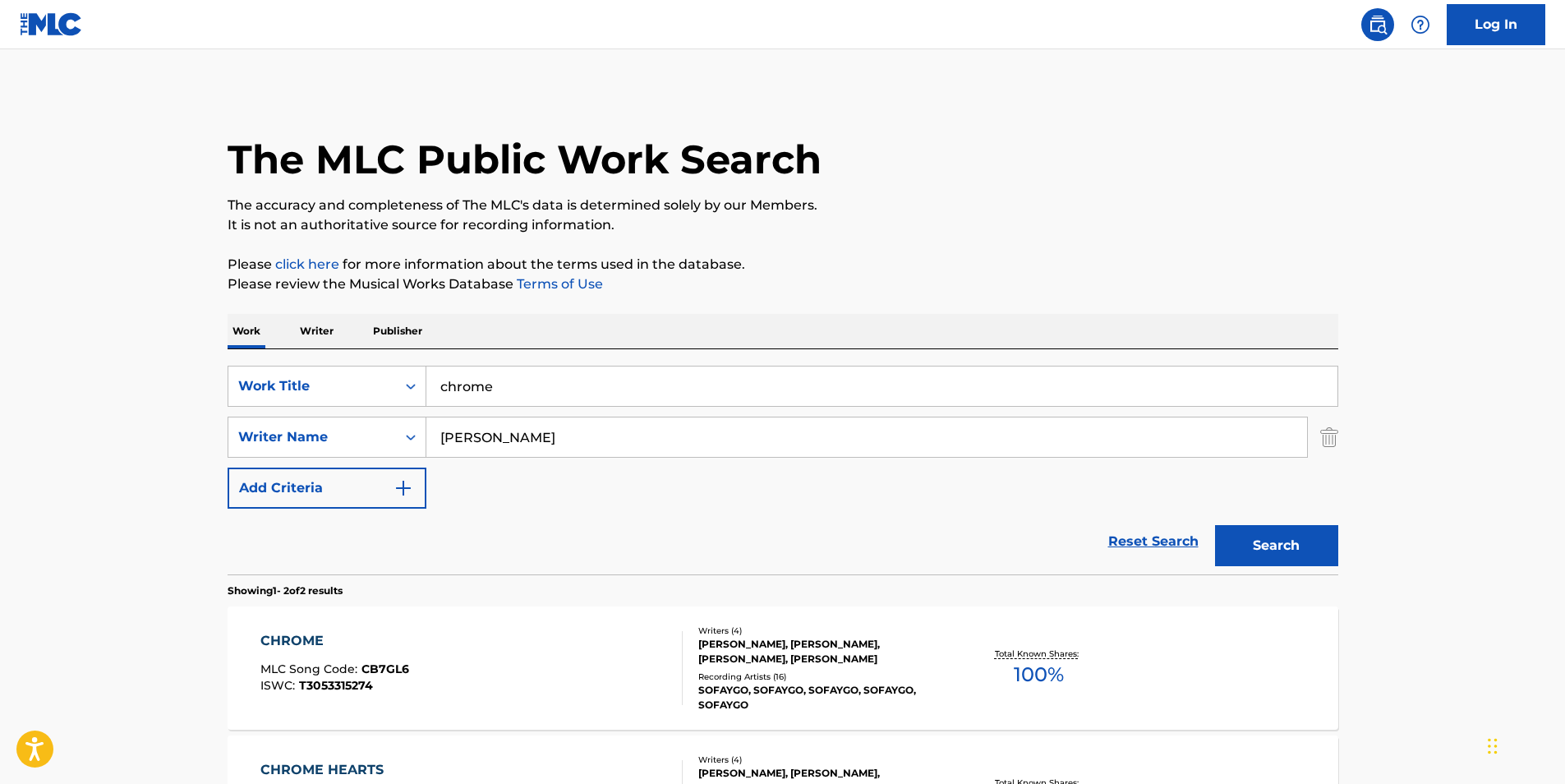
scroll to position [145, 0]
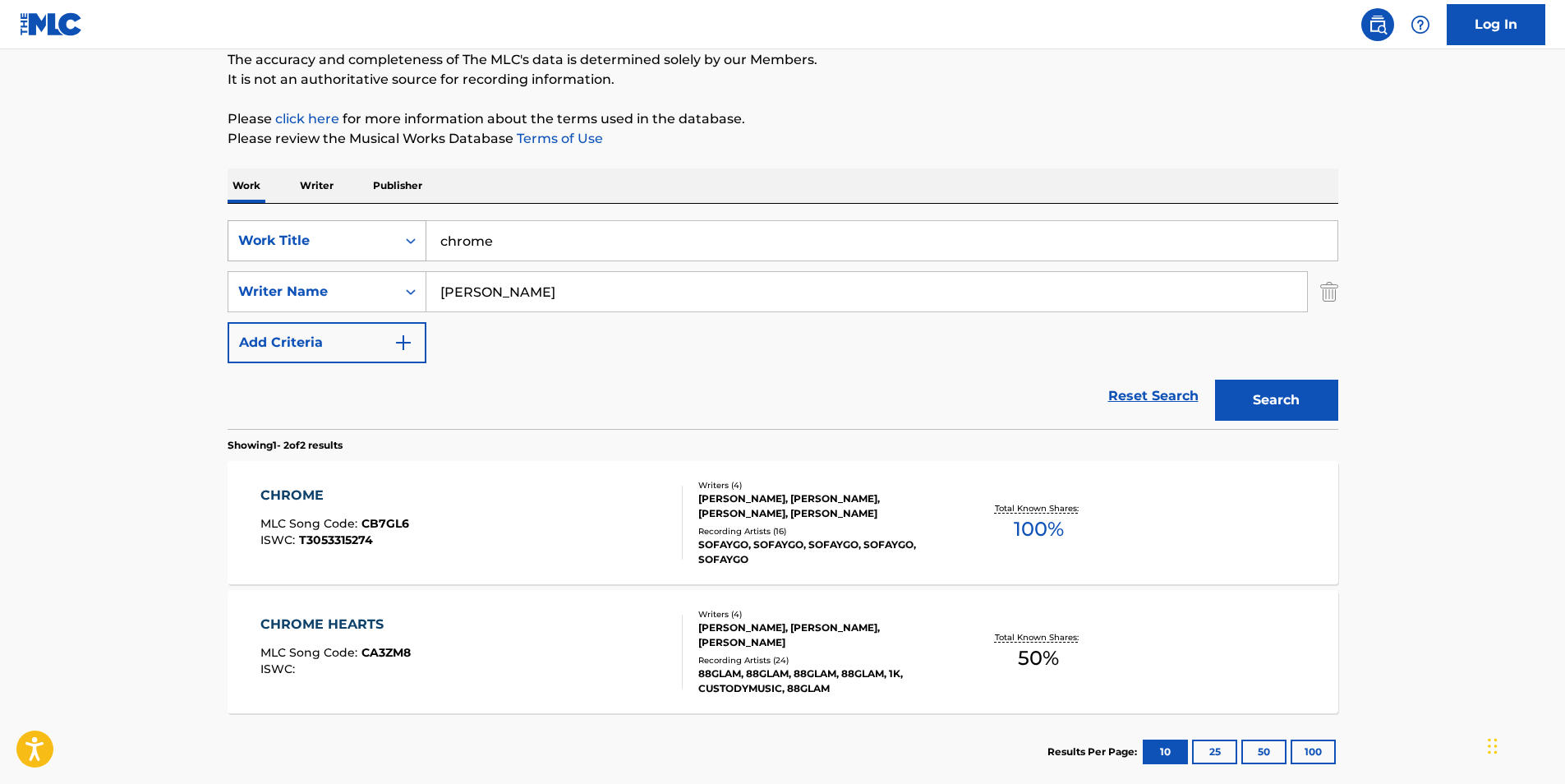
drag, startPoint x: 535, startPoint y: 249, endPoint x: 289, endPoint y: 240, distance: 246.2
click at [341, 240] on div "SearchWithCriteria30e78dab-7883-4549-a568-5640e75ce126 Work Title chrome" at bounding box center [783, 241] width 1111 height 41
type input "up off 1942"
click at [1267, 400] on button "Search" at bounding box center [1277, 400] width 124 height 41
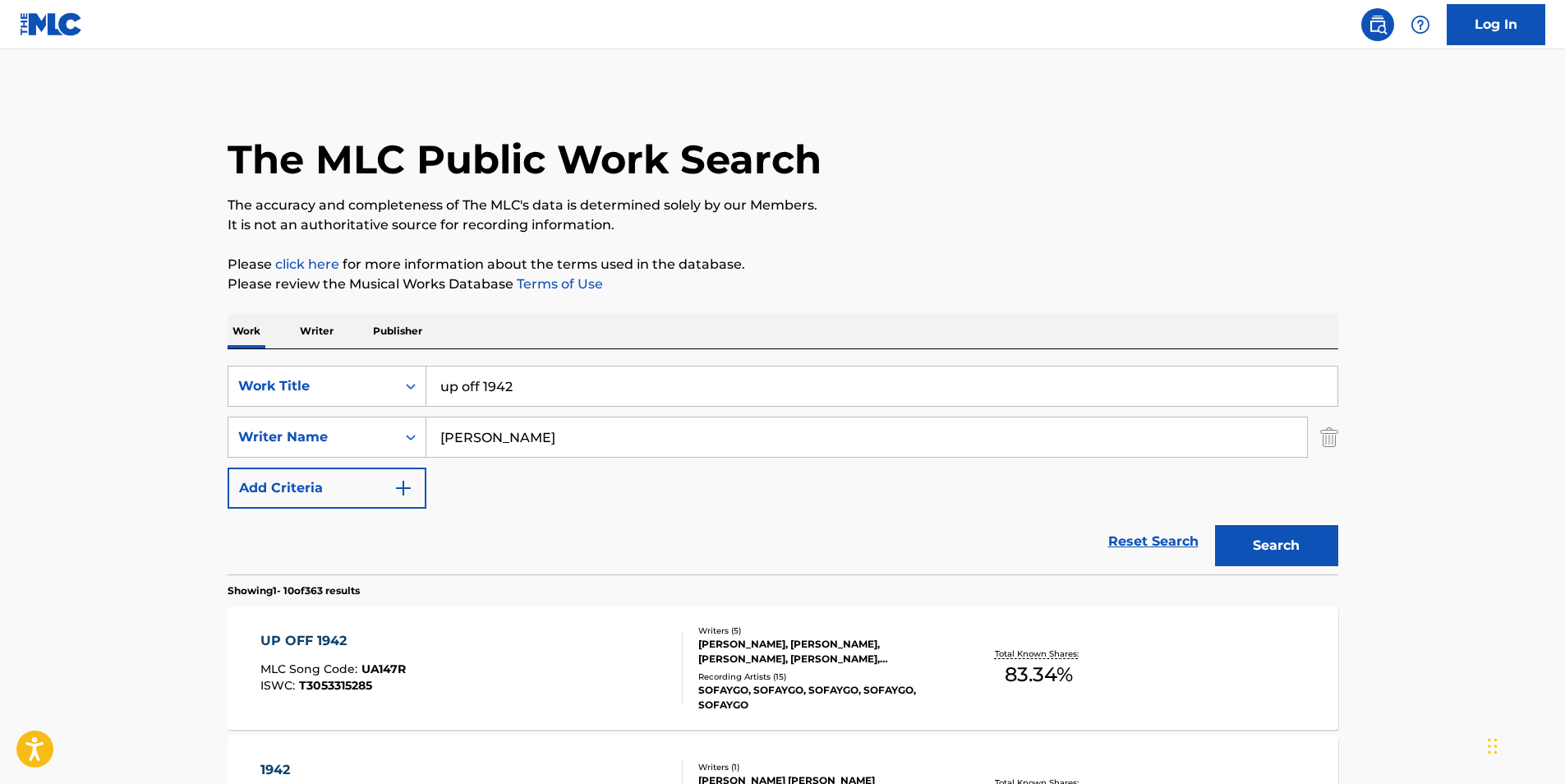
click at [294, 641] on div "UP OFF 1942" at bounding box center [332, 641] width 145 height 20
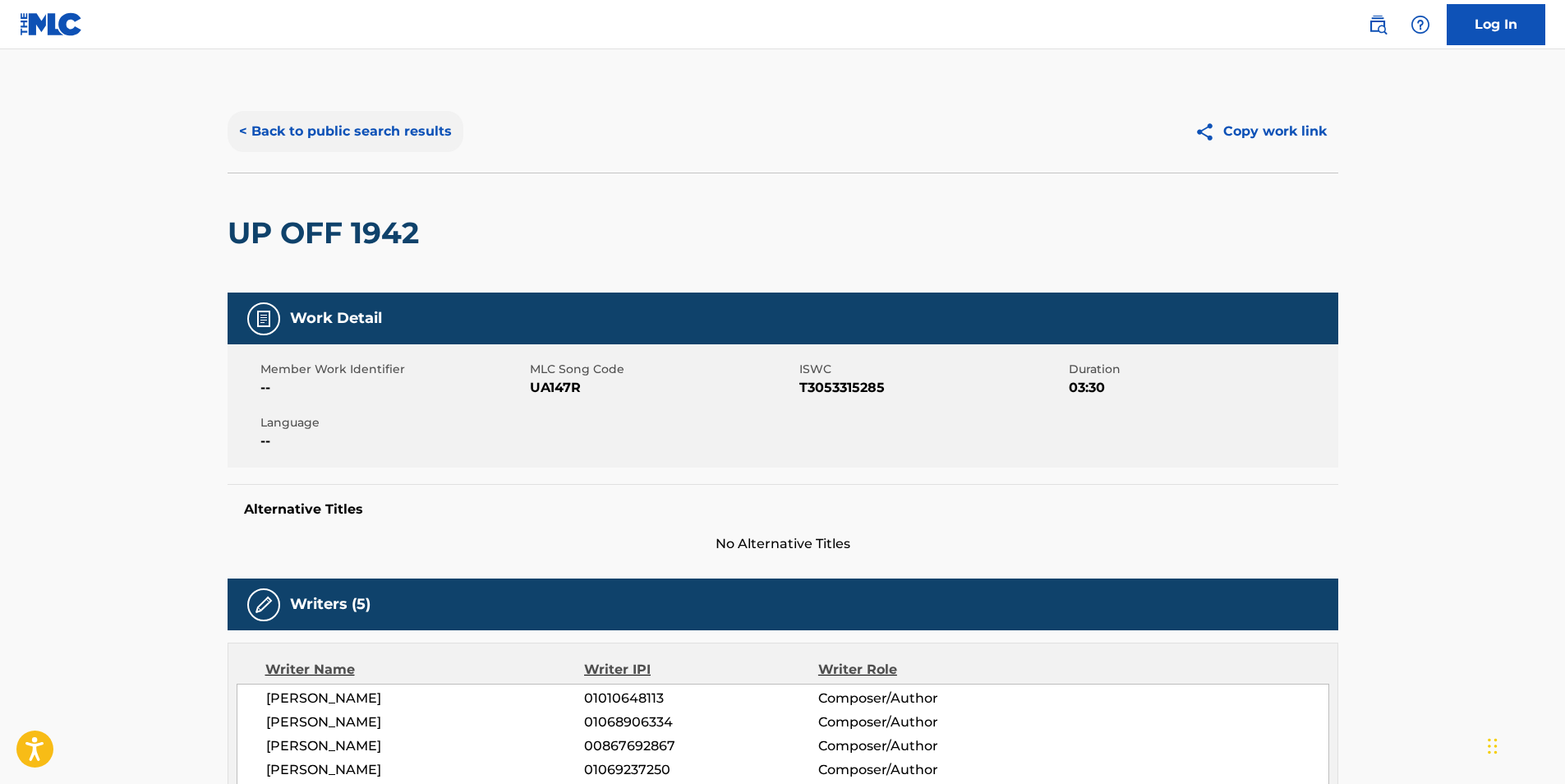
click at [348, 132] on button "< Back to public search results" at bounding box center [346, 132] width 235 height 41
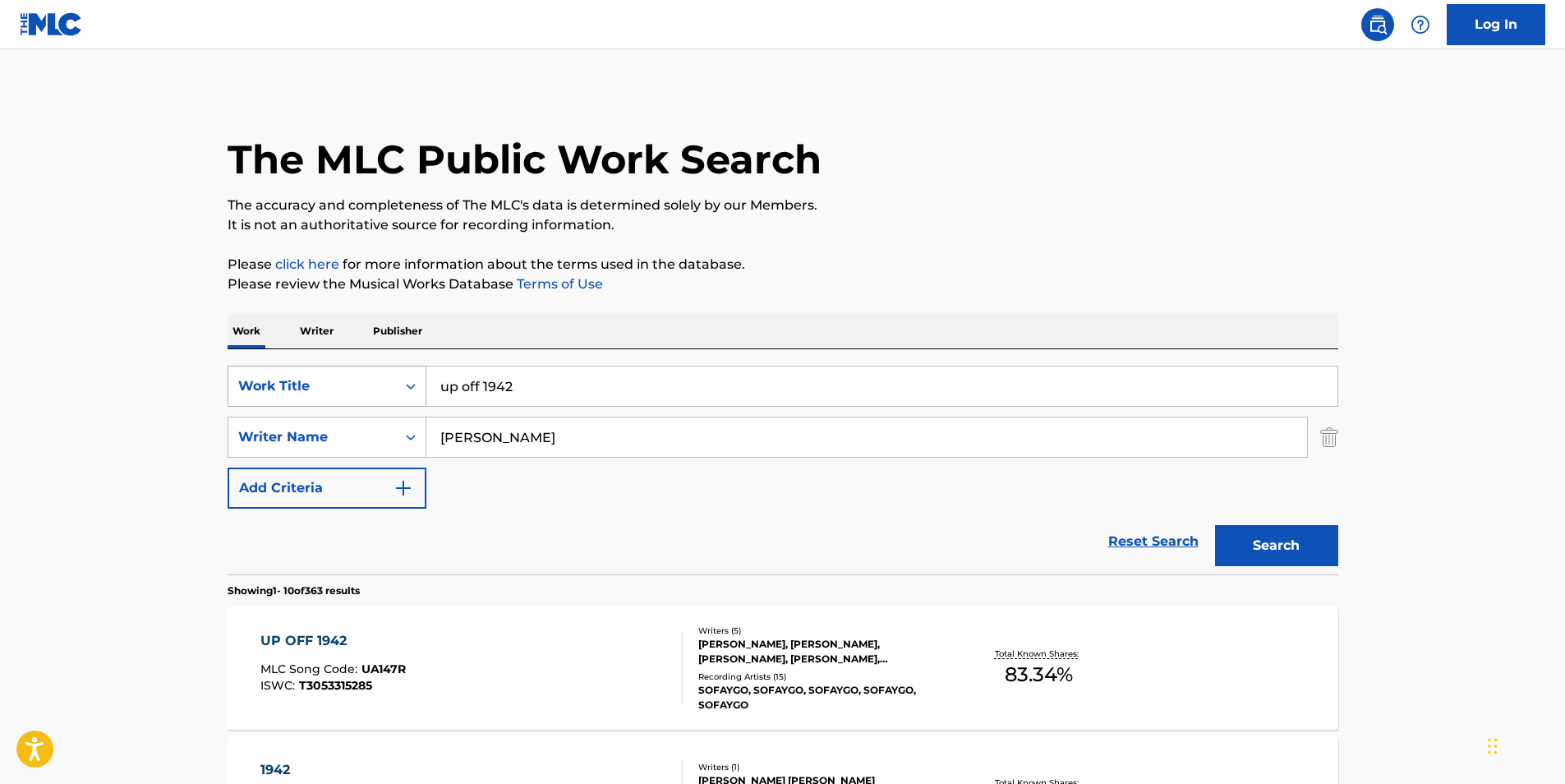
drag, startPoint x: 558, startPoint y: 387, endPoint x: 356, endPoint y: 375, distance: 202.4
click at [358, 375] on div "SearchWithCriteria30e78dab-7883-4549-a568-5640e75ce126 Work Title up off 1942" at bounding box center [783, 386] width 1111 height 41
type input "makz"
click at [1215, 525] on button "Search" at bounding box center [1277, 545] width 124 height 41
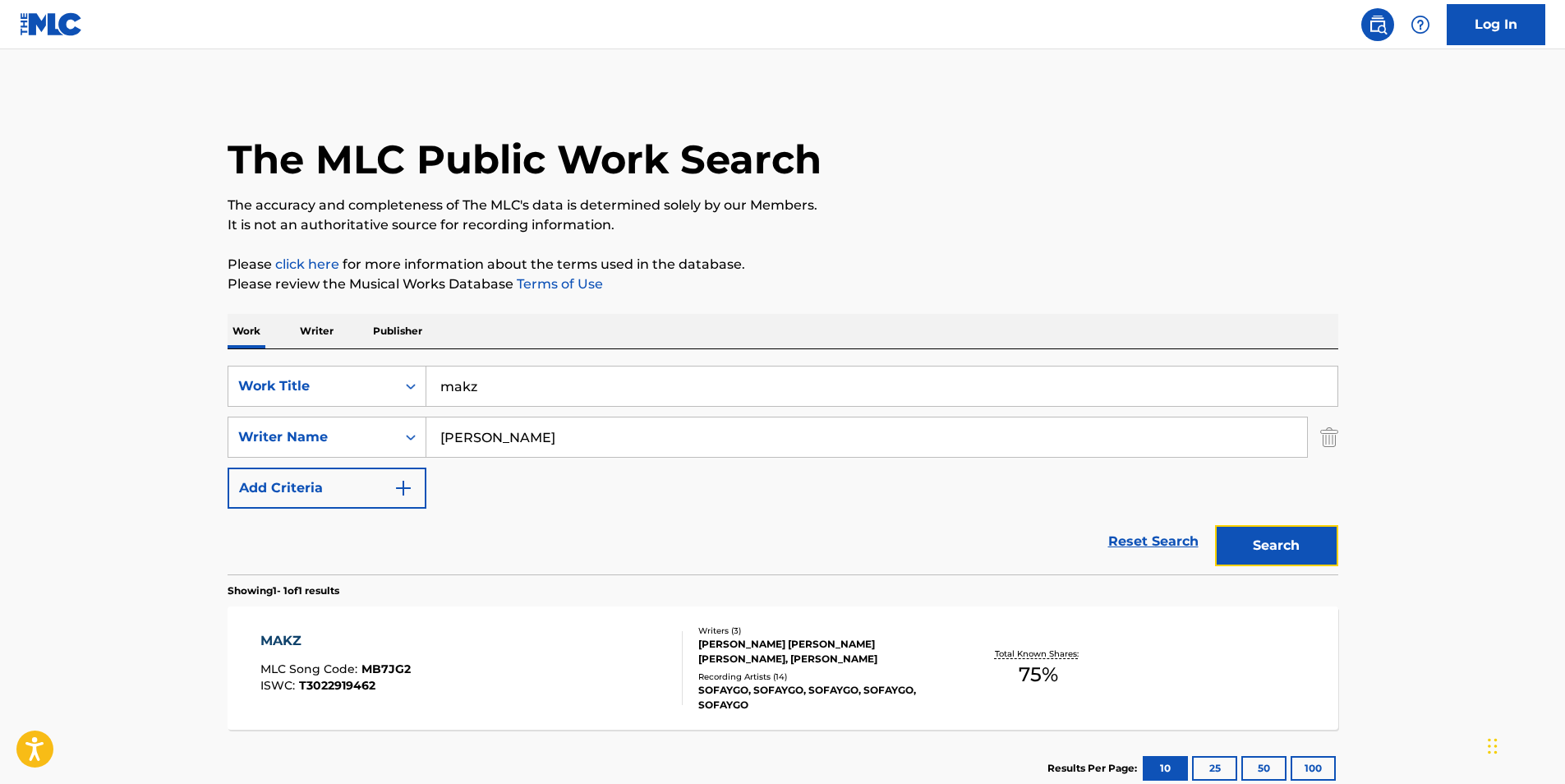
click at [1273, 560] on button "Search" at bounding box center [1277, 545] width 124 height 41
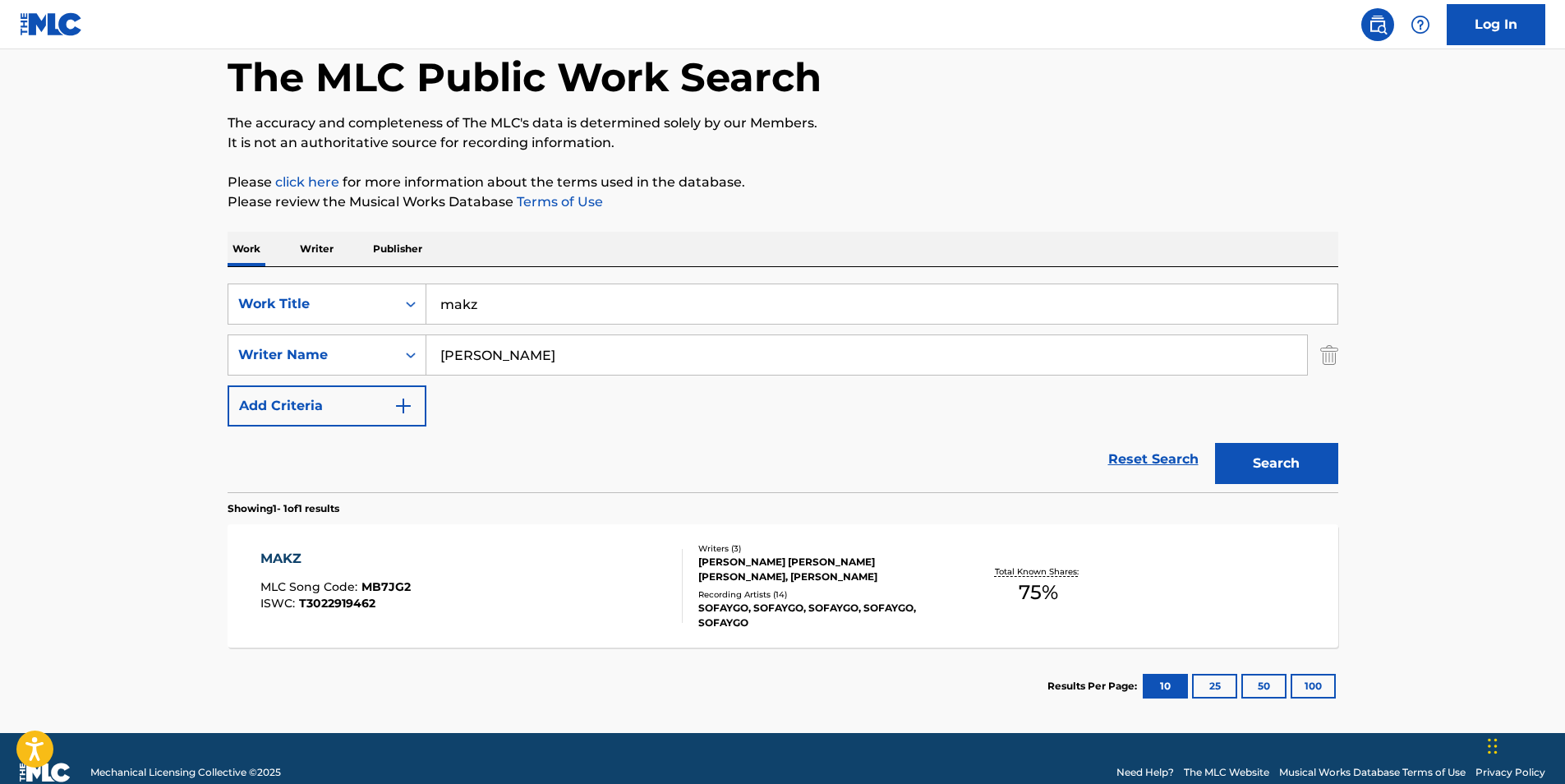
click at [273, 555] on div "MAKZ" at bounding box center [335, 559] width 150 height 20
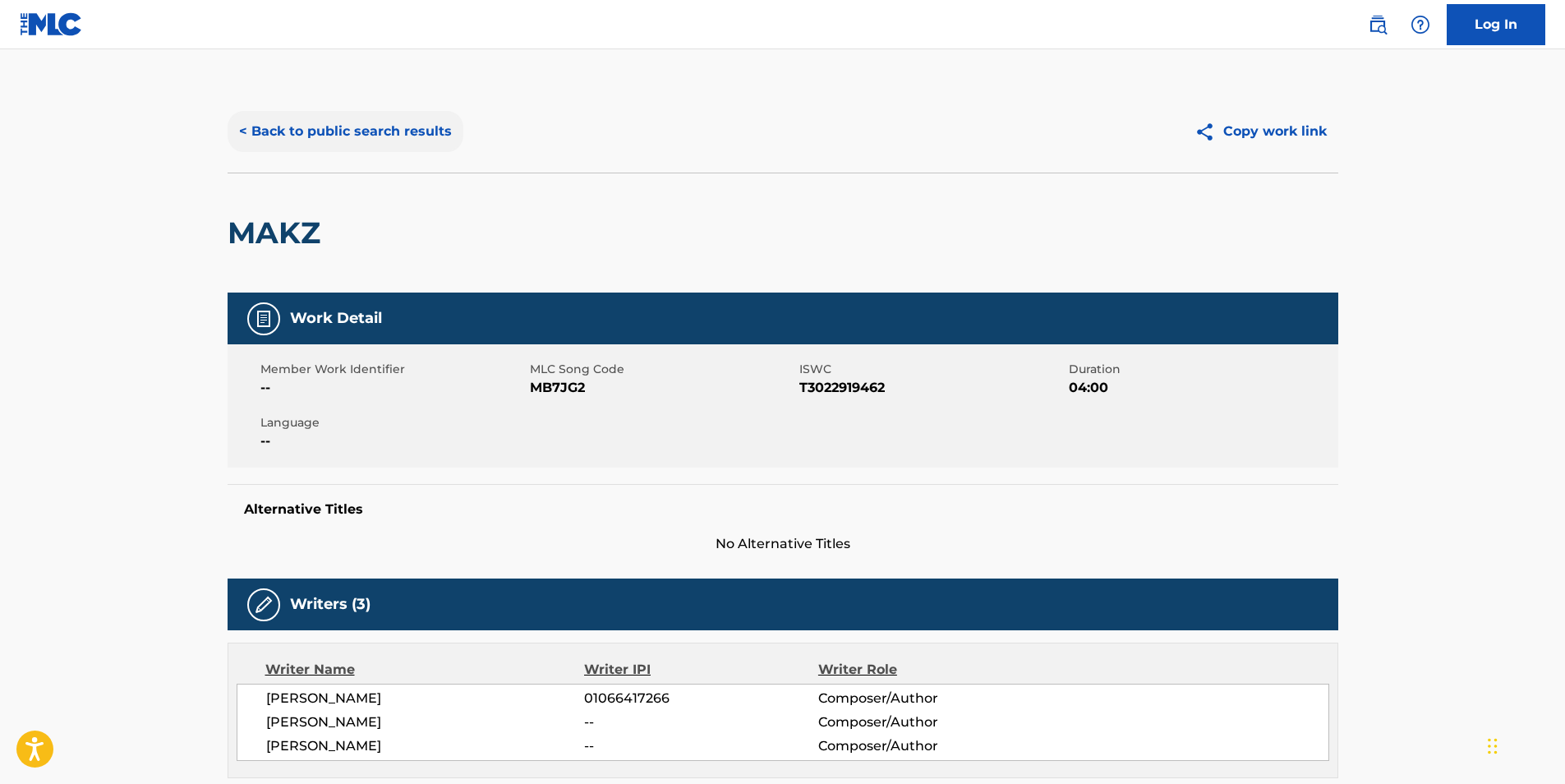
click at [405, 127] on button "< Back to public search results" at bounding box center [346, 132] width 235 height 41
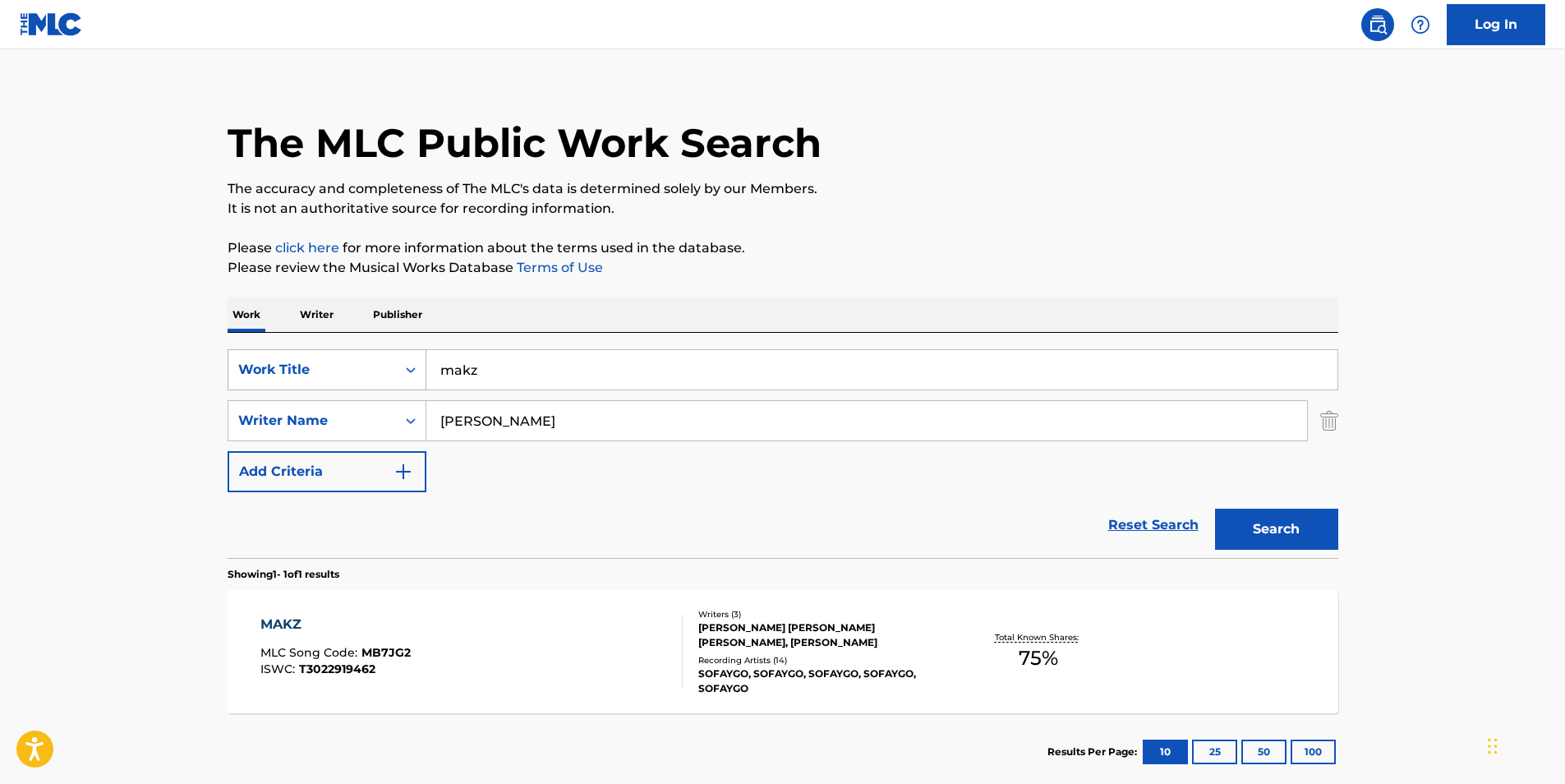
drag, startPoint x: 510, startPoint y: 372, endPoint x: 356, endPoint y: 350, distance: 155.6
click at [356, 350] on div "SearchWithCriteria30e78dab-7883-4549-a568-5640e75ce126 Work Title makz" at bounding box center [783, 370] width 1111 height 41
paste input "Off The Map"
type input "Off The Map"
click at [1315, 523] on button "Search" at bounding box center [1277, 530] width 124 height 41
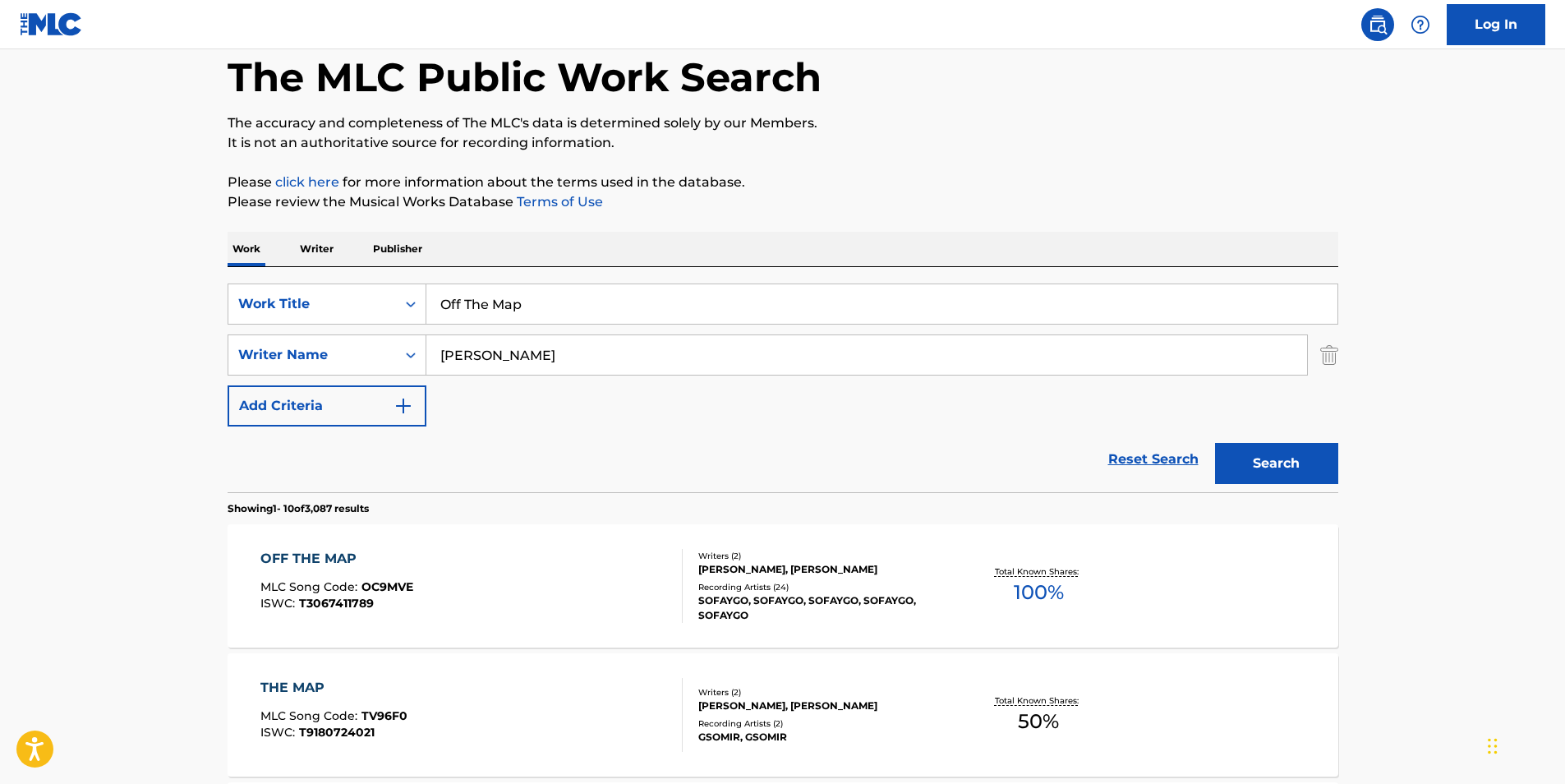
scroll to position [164, 0]
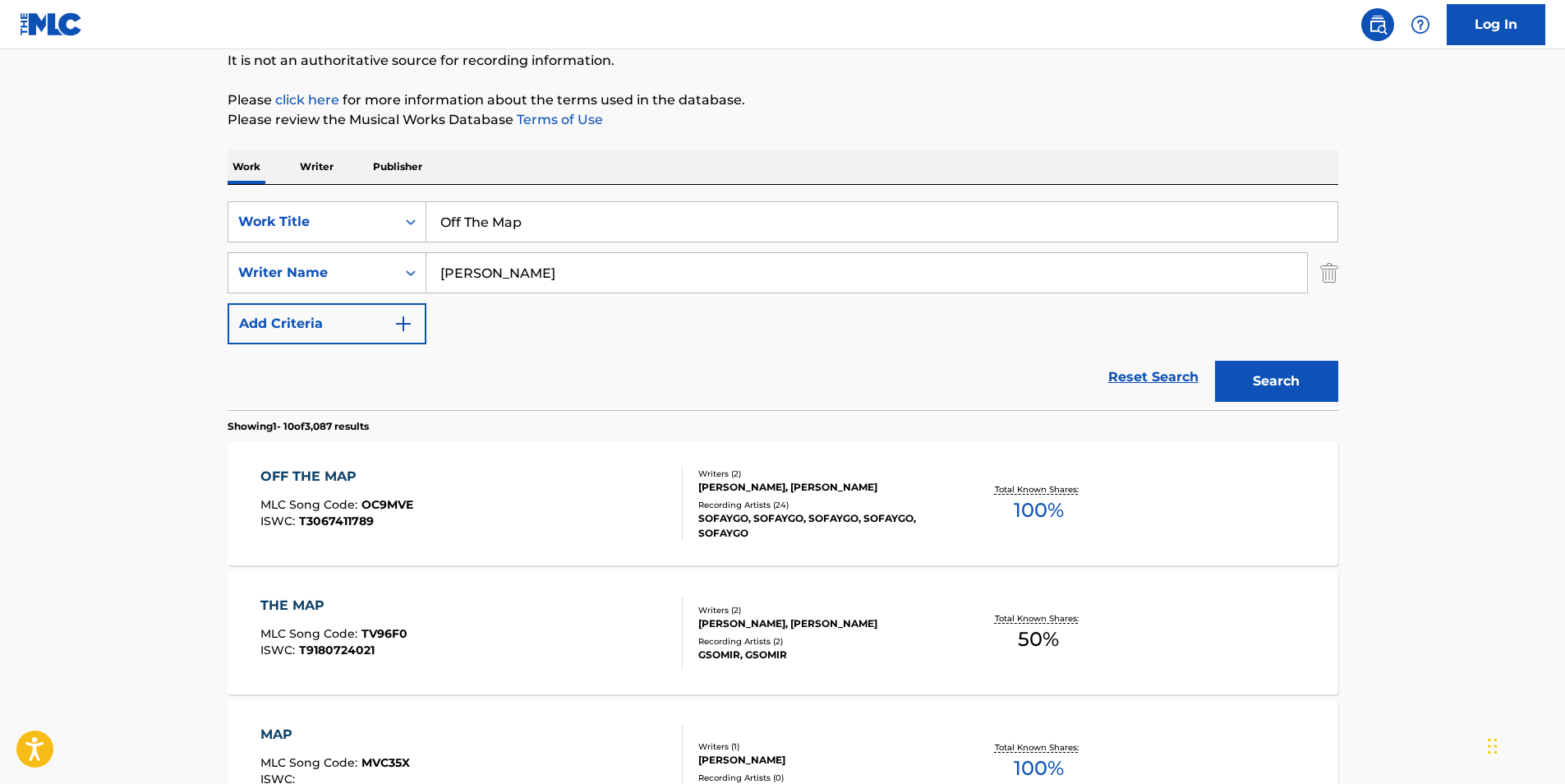
click at [323, 480] on div "OFF THE MAP" at bounding box center [337, 477] width 153 height 20
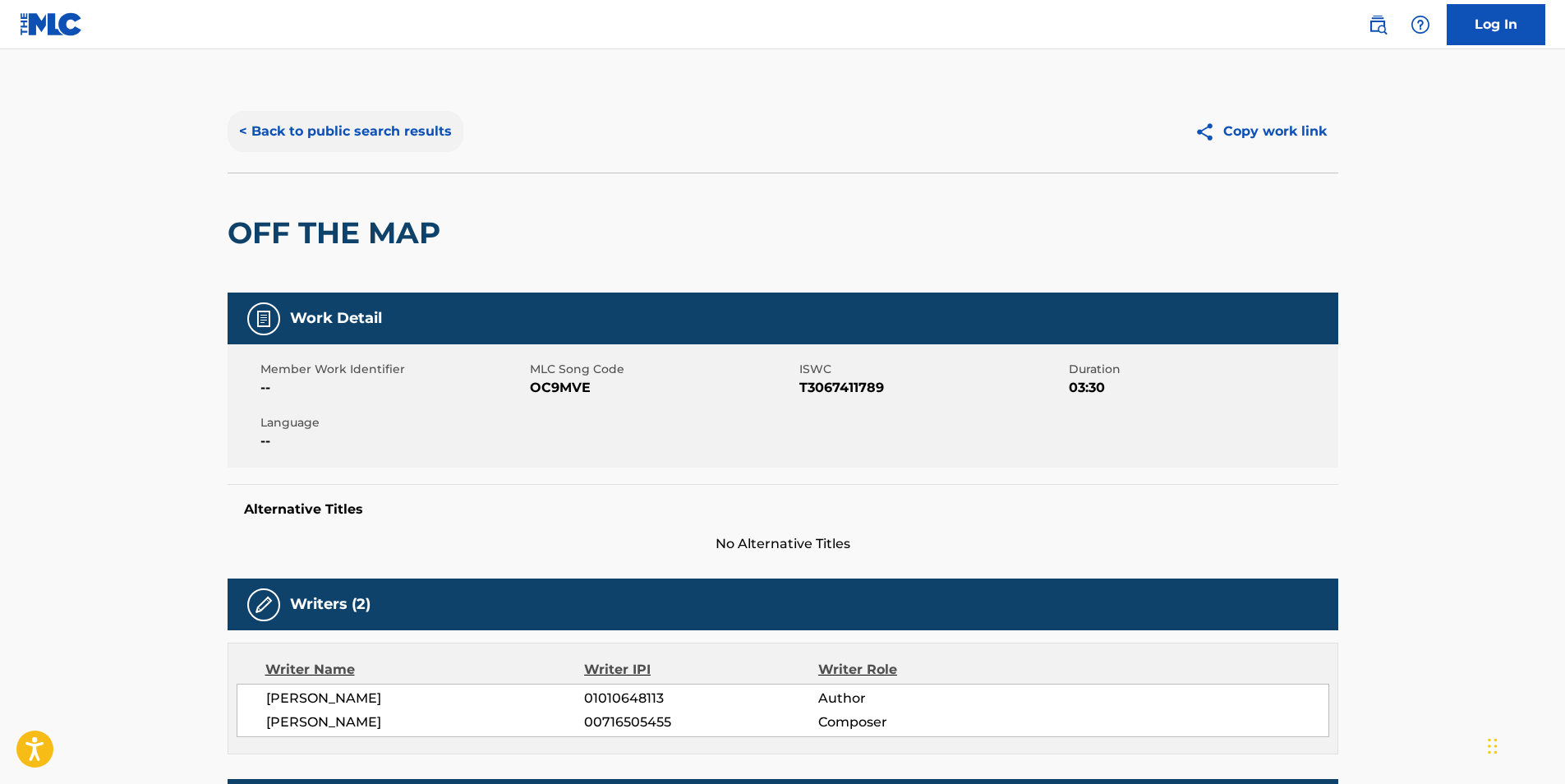
click at [342, 134] on button "< Back to public search results" at bounding box center [346, 132] width 235 height 41
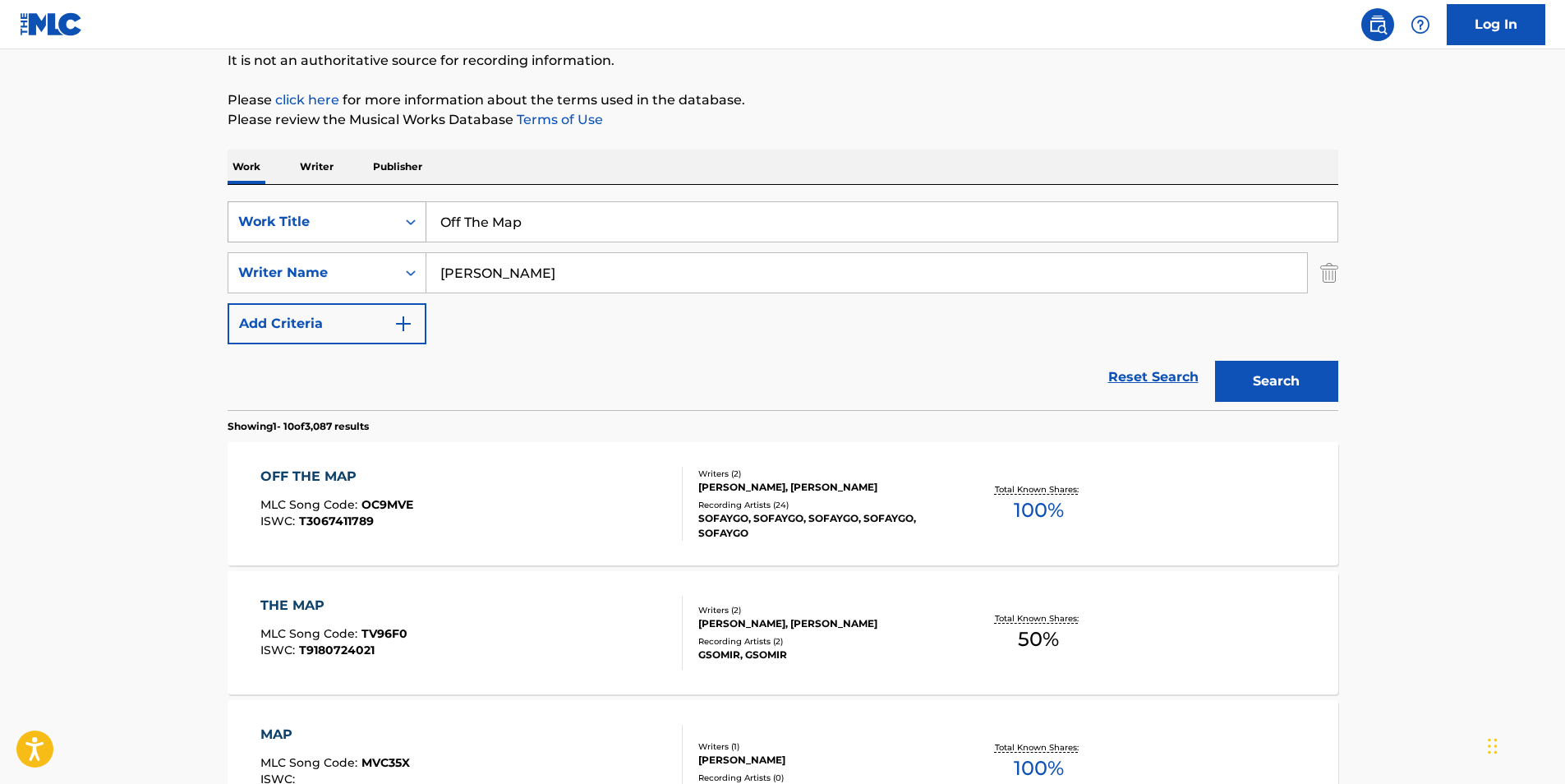
drag, startPoint x: 559, startPoint y: 223, endPoint x: 332, endPoint y: 203, distance: 227.9
click at [332, 203] on div "SearchWithCriteria30e78dab-7883-4549-a568-5640e75ce126 Work Title Off The Map" at bounding box center [783, 222] width 1111 height 41
paste input "Matrix"
type input "Matrix"
click at [1255, 366] on button "Search" at bounding box center [1277, 381] width 124 height 41
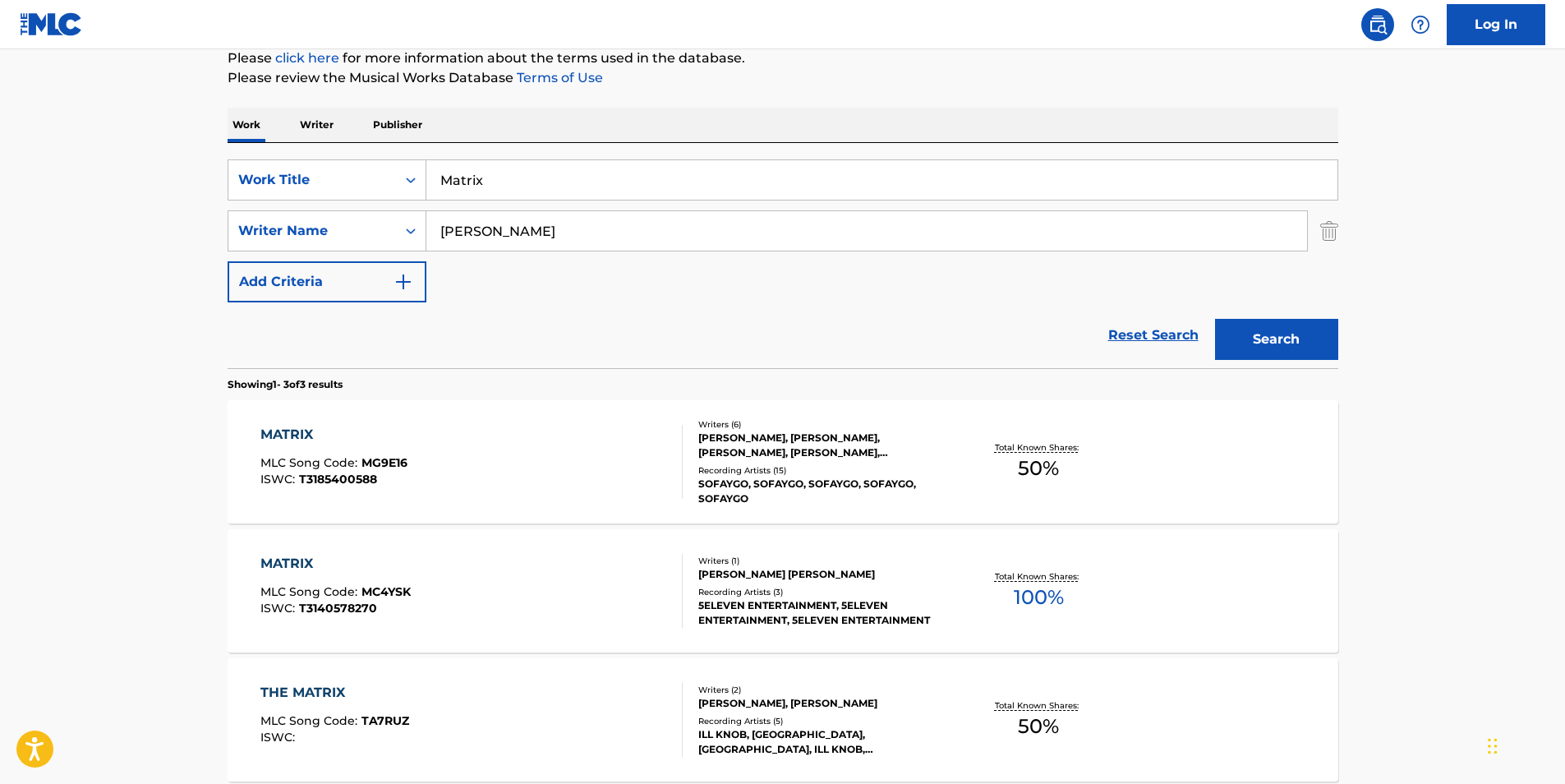
scroll to position [246, 0]
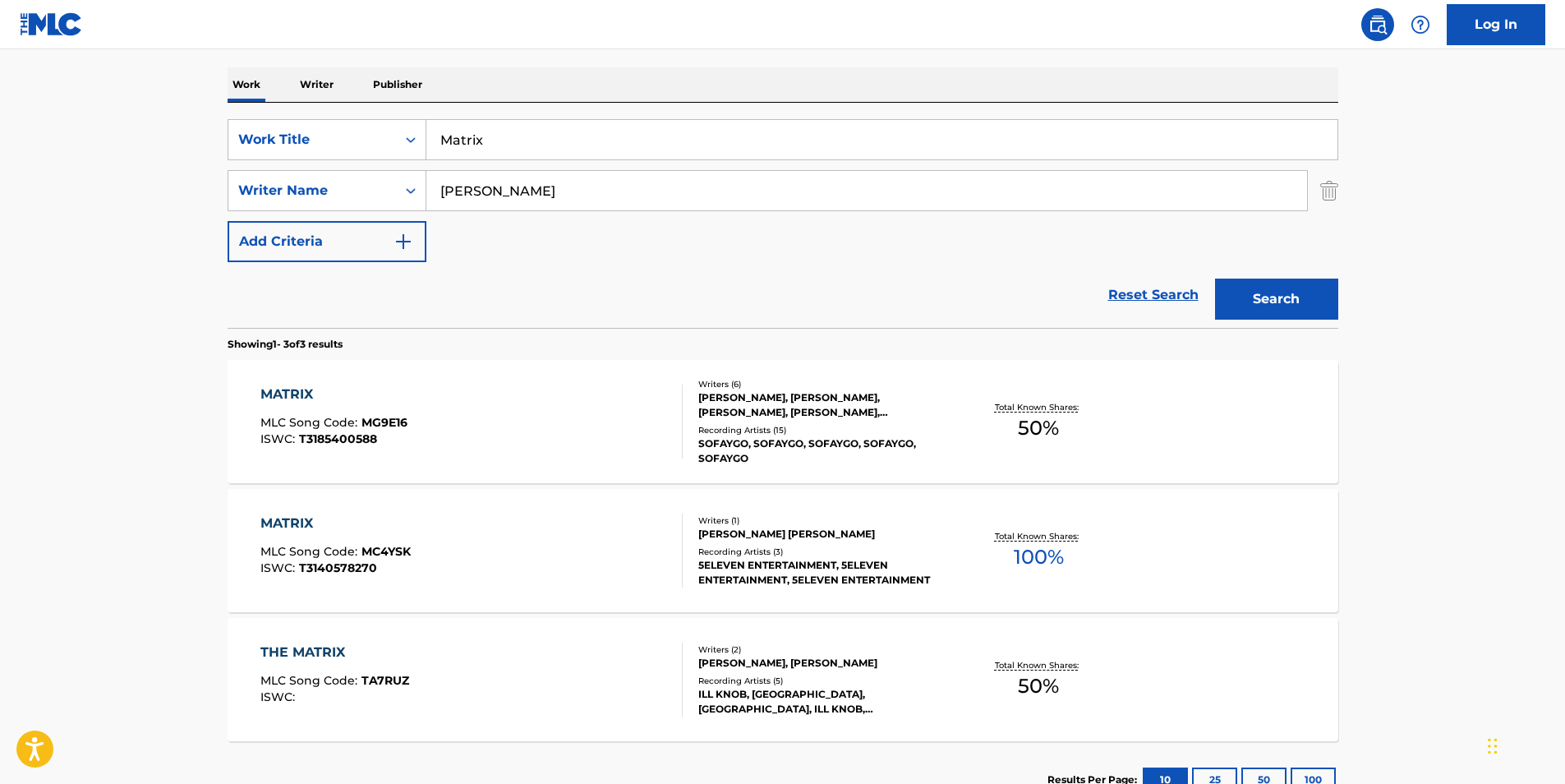
click at [294, 393] on div "MATRIX" at bounding box center [333, 394] width 147 height 20
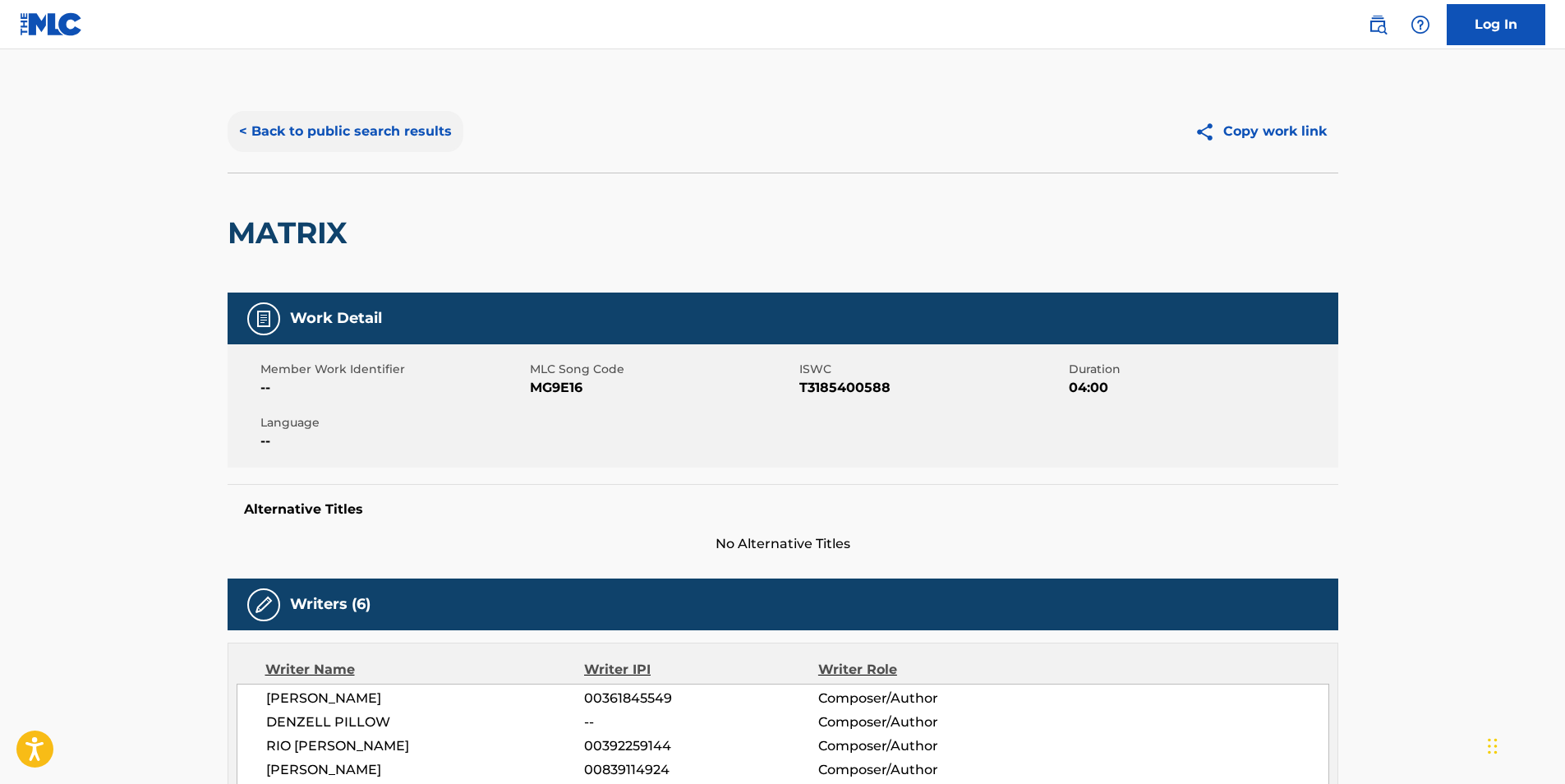
click at [366, 134] on button "< Back to public search results" at bounding box center [346, 132] width 235 height 41
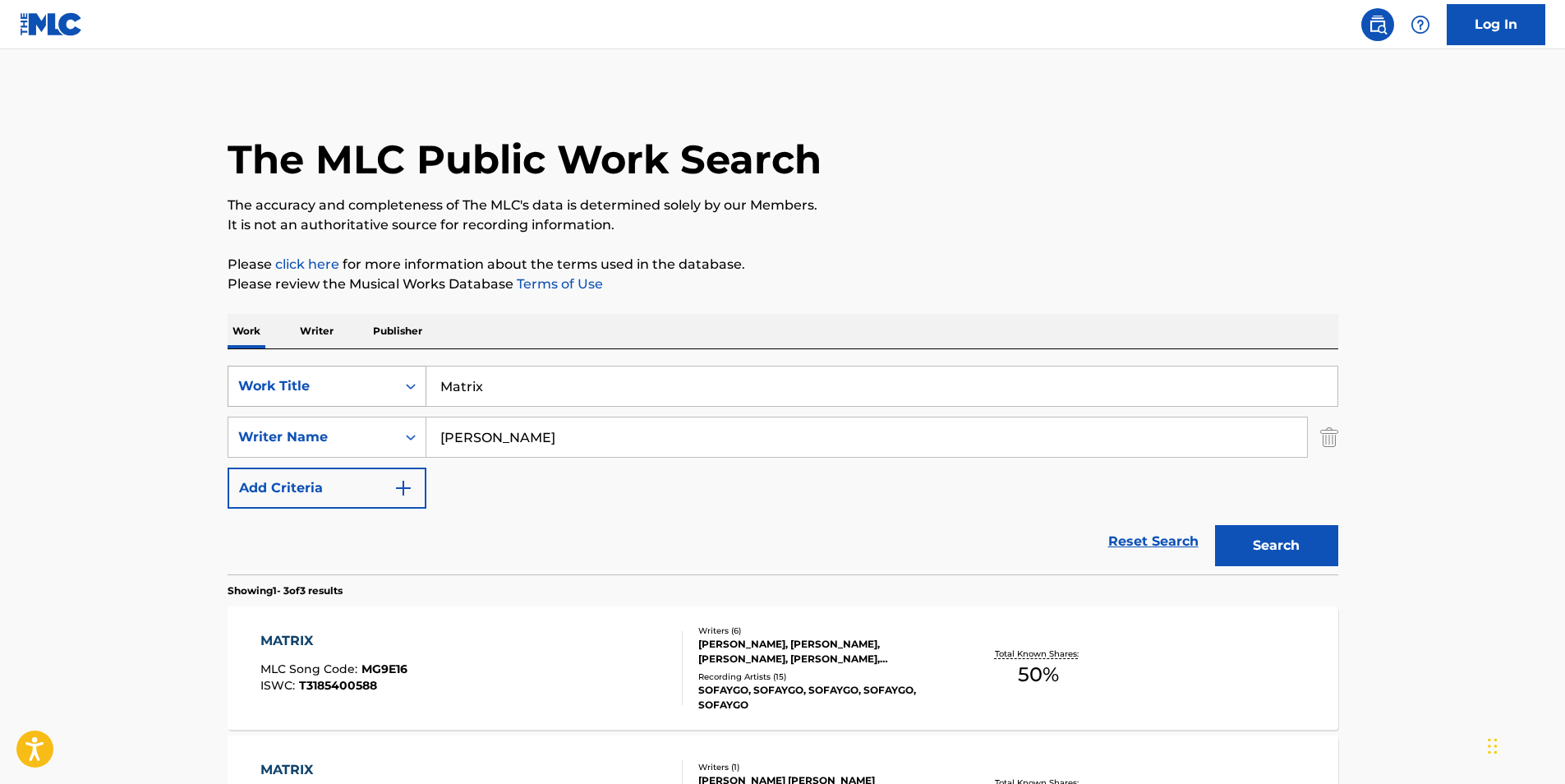
drag, startPoint x: 520, startPoint y: 389, endPoint x: 290, endPoint y: 384, distance: 230.1
click at [290, 383] on div "SearchWithCriteria30e78dab-7883-4549-a568-5640e75ce126 Work Title Matrix" at bounding box center [783, 386] width 1111 height 41
type input "me too"
click at [1265, 538] on button "Search" at bounding box center [1277, 545] width 124 height 41
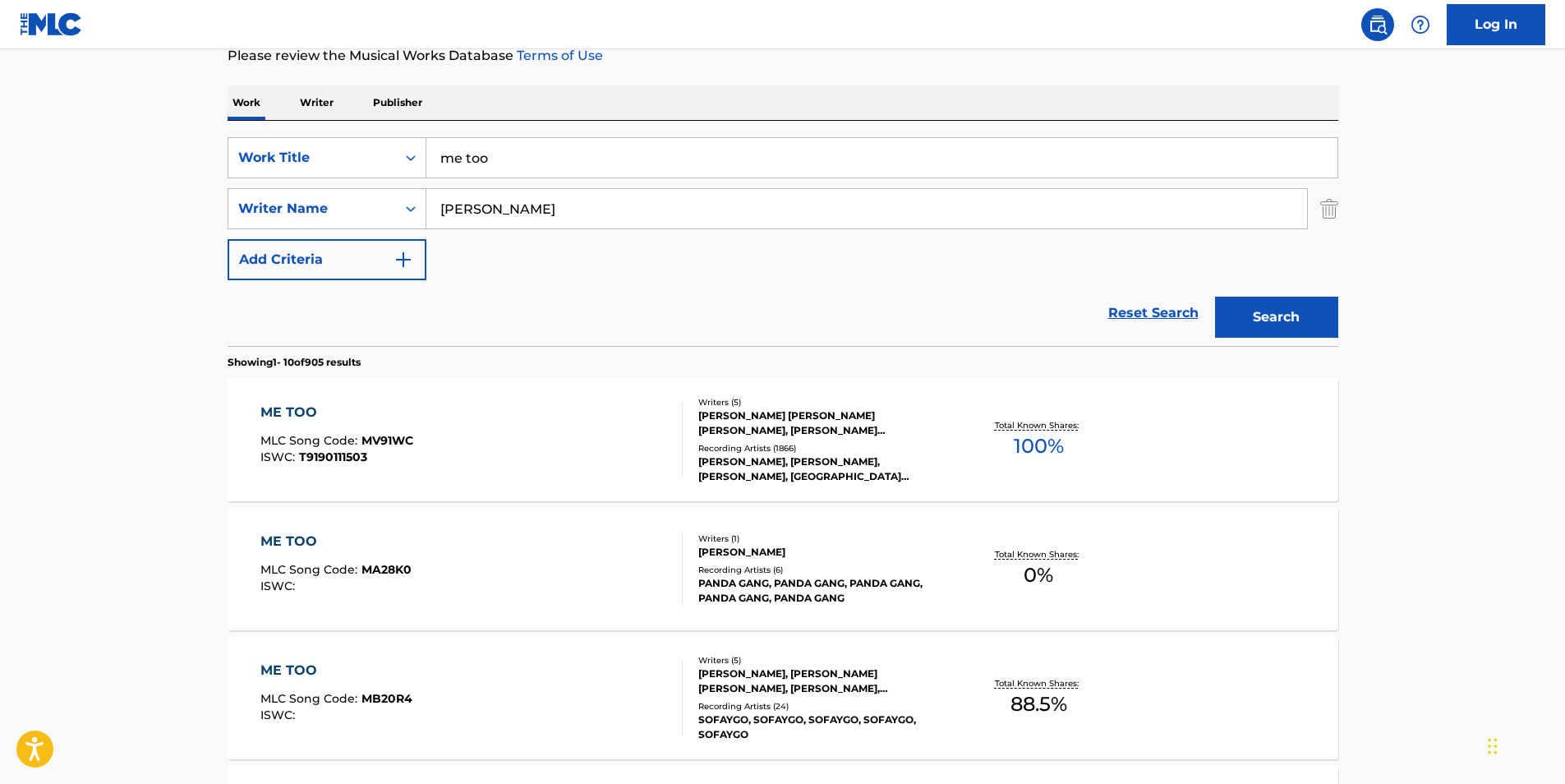
scroll to position [246, 0]
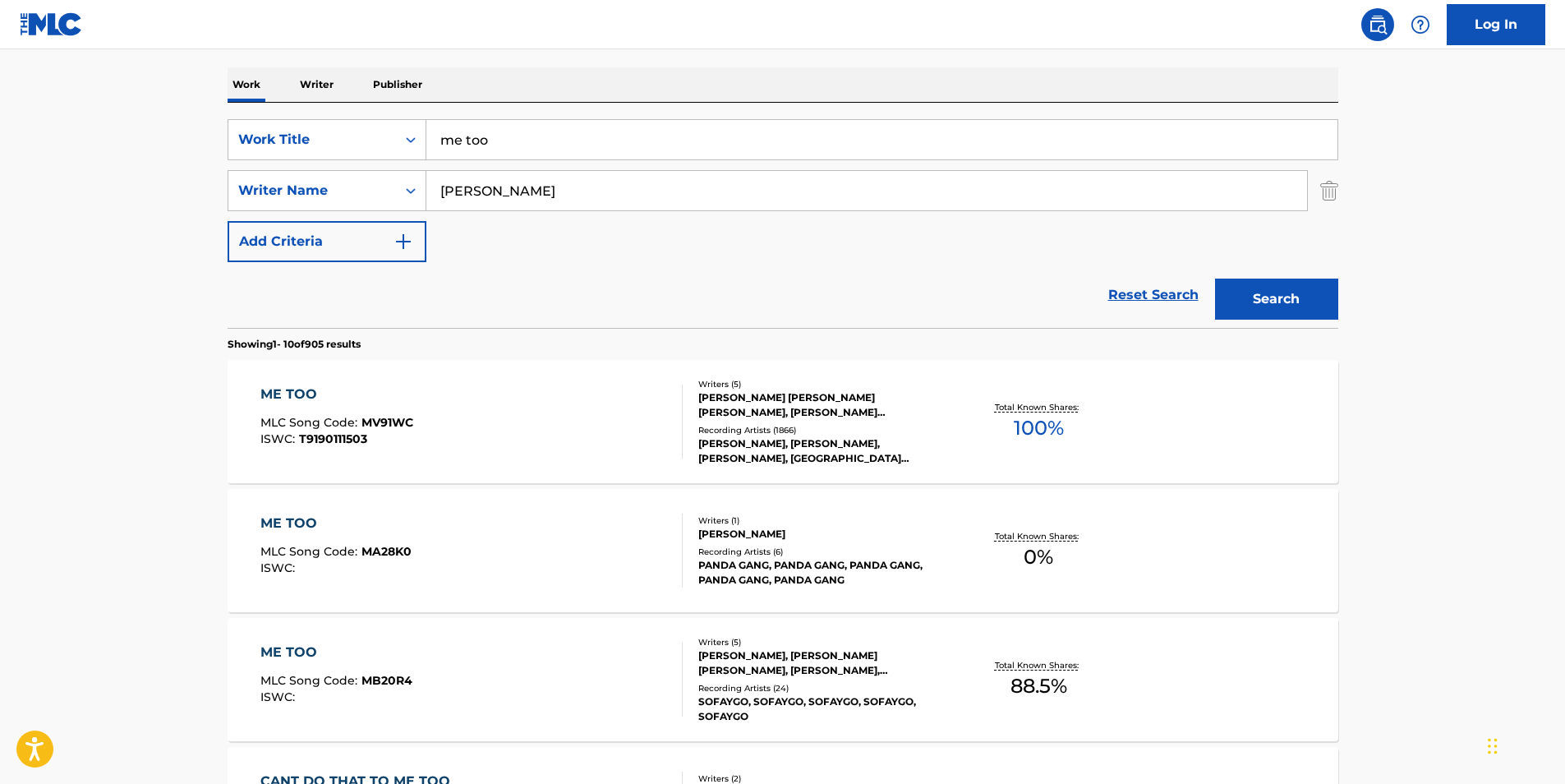
click at [295, 651] on div "ME TOO" at bounding box center [336, 652] width 152 height 20
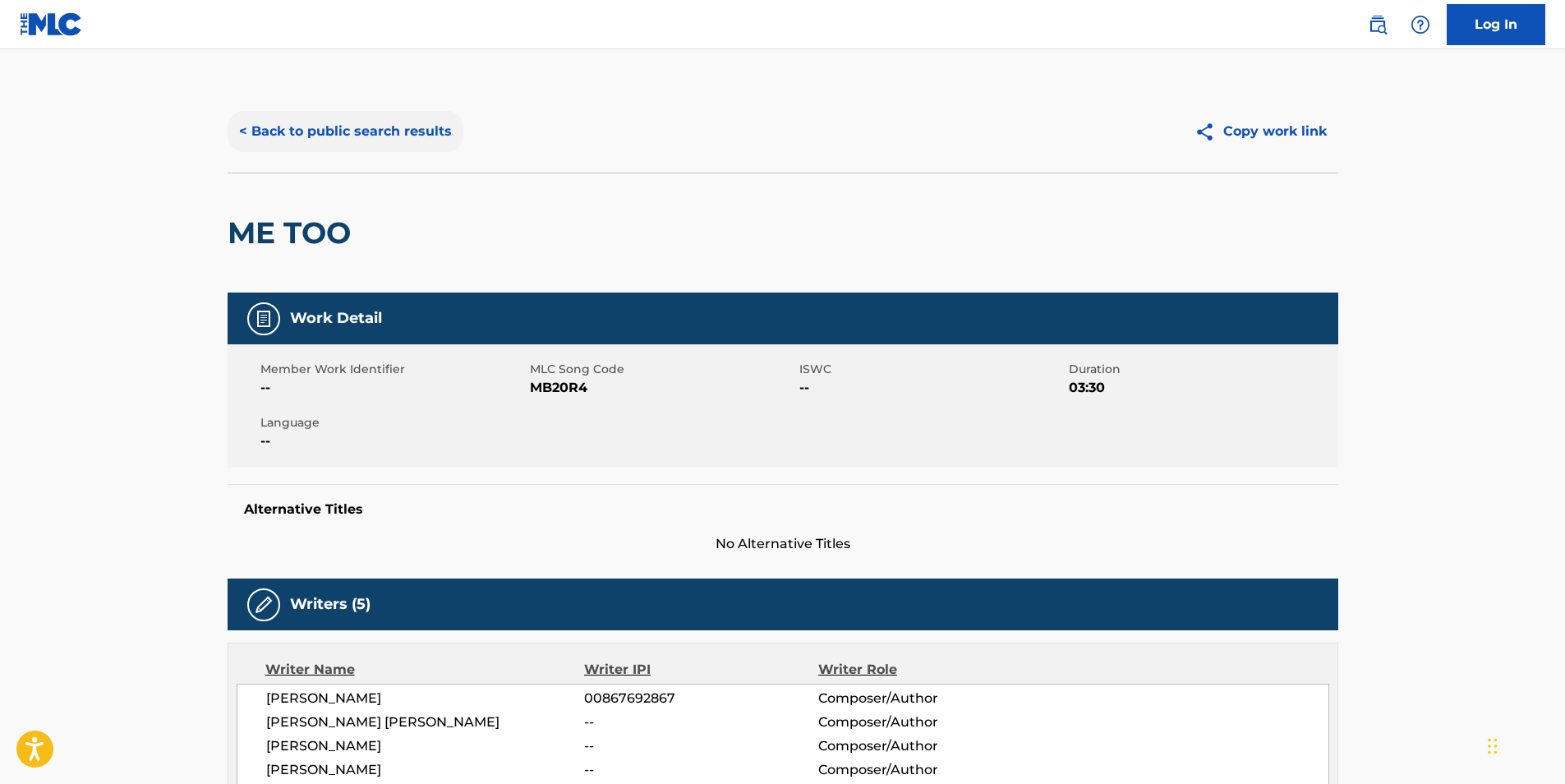
click at [356, 122] on button "< Back to public search results" at bounding box center [346, 132] width 235 height 41
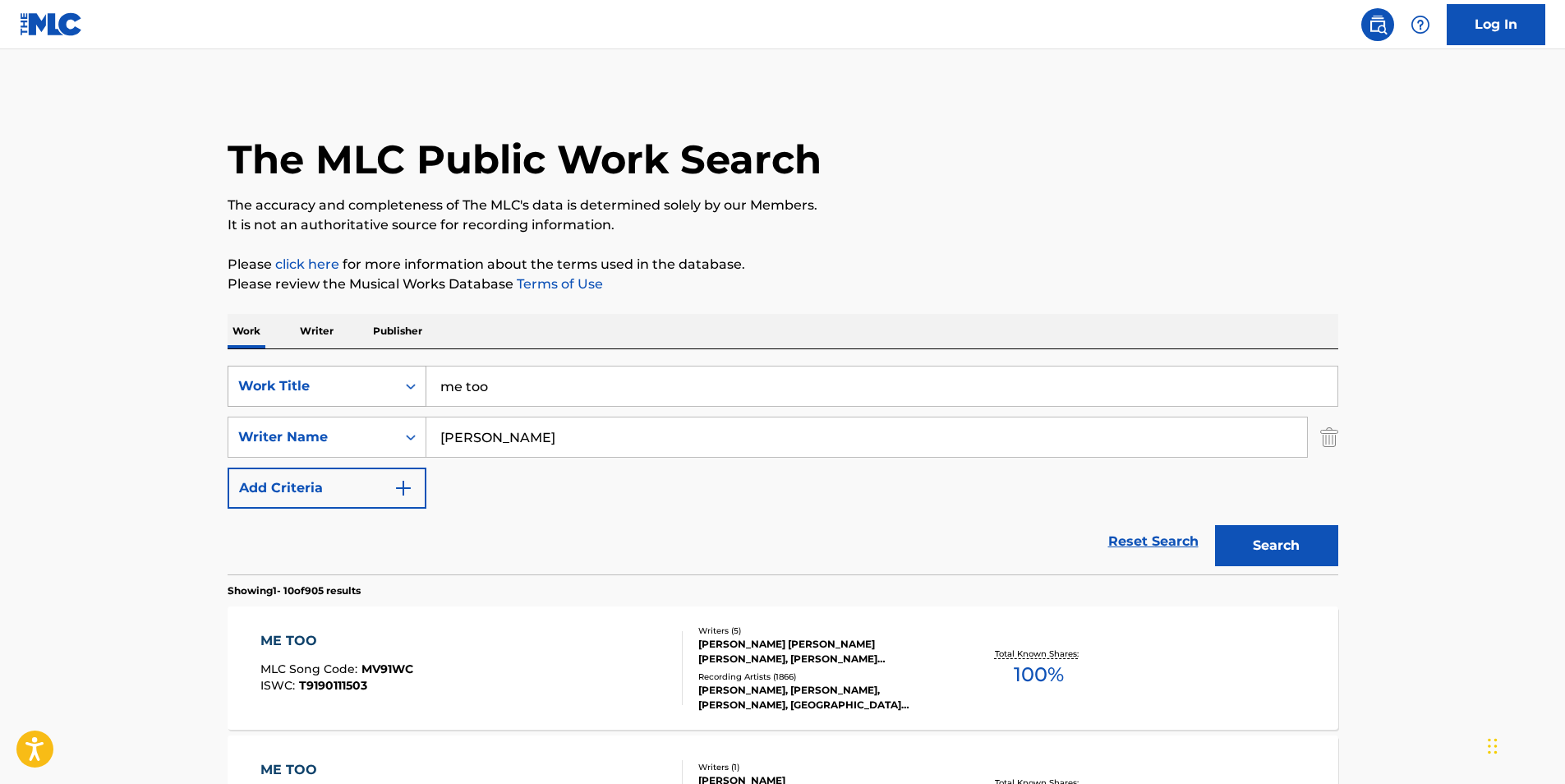
scroll to position [246, 0]
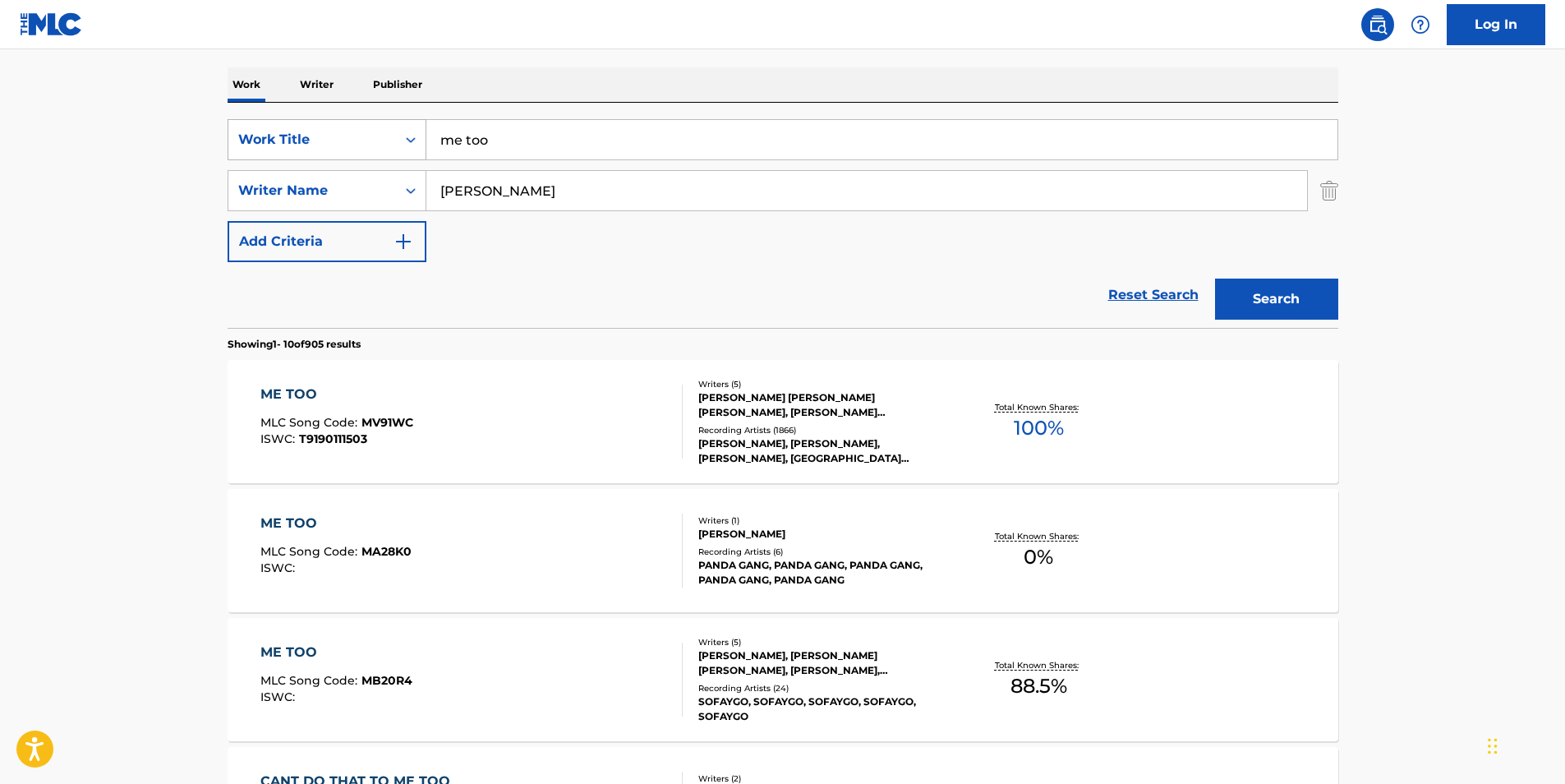
drag, startPoint x: 495, startPoint y: 143, endPoint x: 361, endPoint y: 129, distance: 134.7
click at [362, 129] on div "SearchWithCriteria30e78dab-7883-4549-a568-5640e75ce126 Work Title me too" at bounding box center [783, 140] width 1111 height 41
type input "slip"
click at [1215, 278] on button "Search" at bounding box center [1277, 299] width 124 height 41
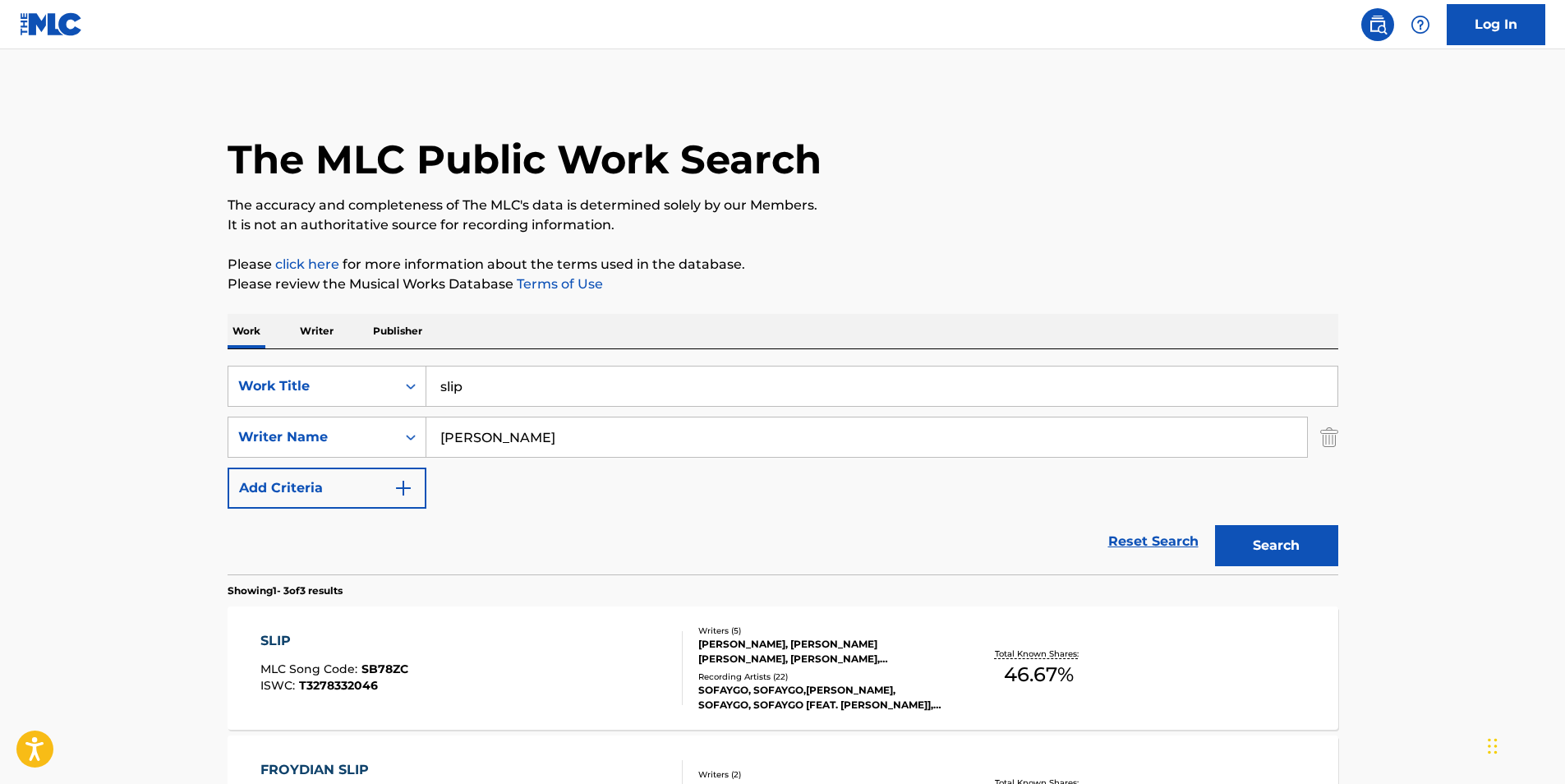
click at [276, 637] on div "SLIP" at bounding box center [334, 641] width 148 height 20
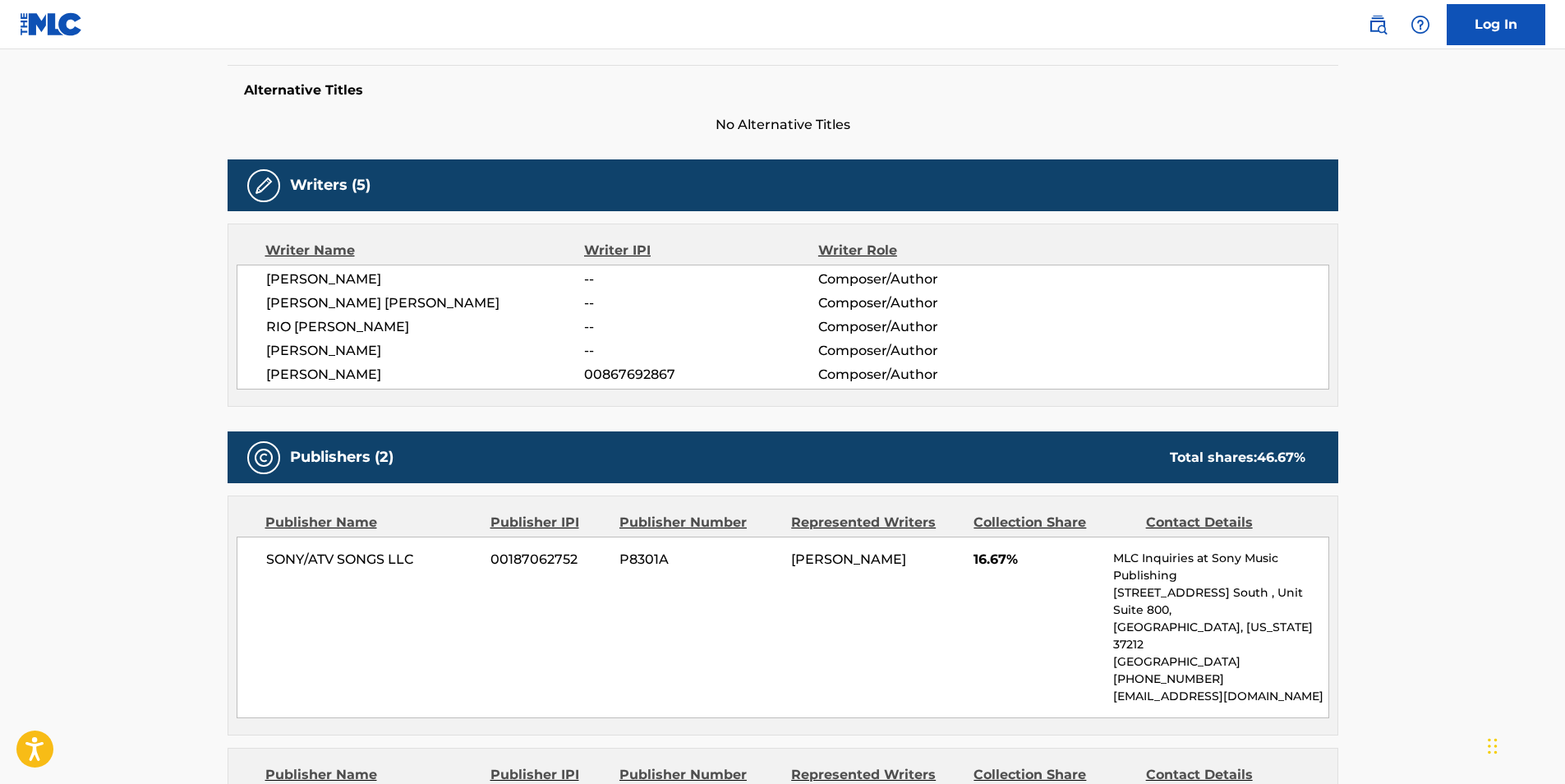
scroll to position [328, 0]
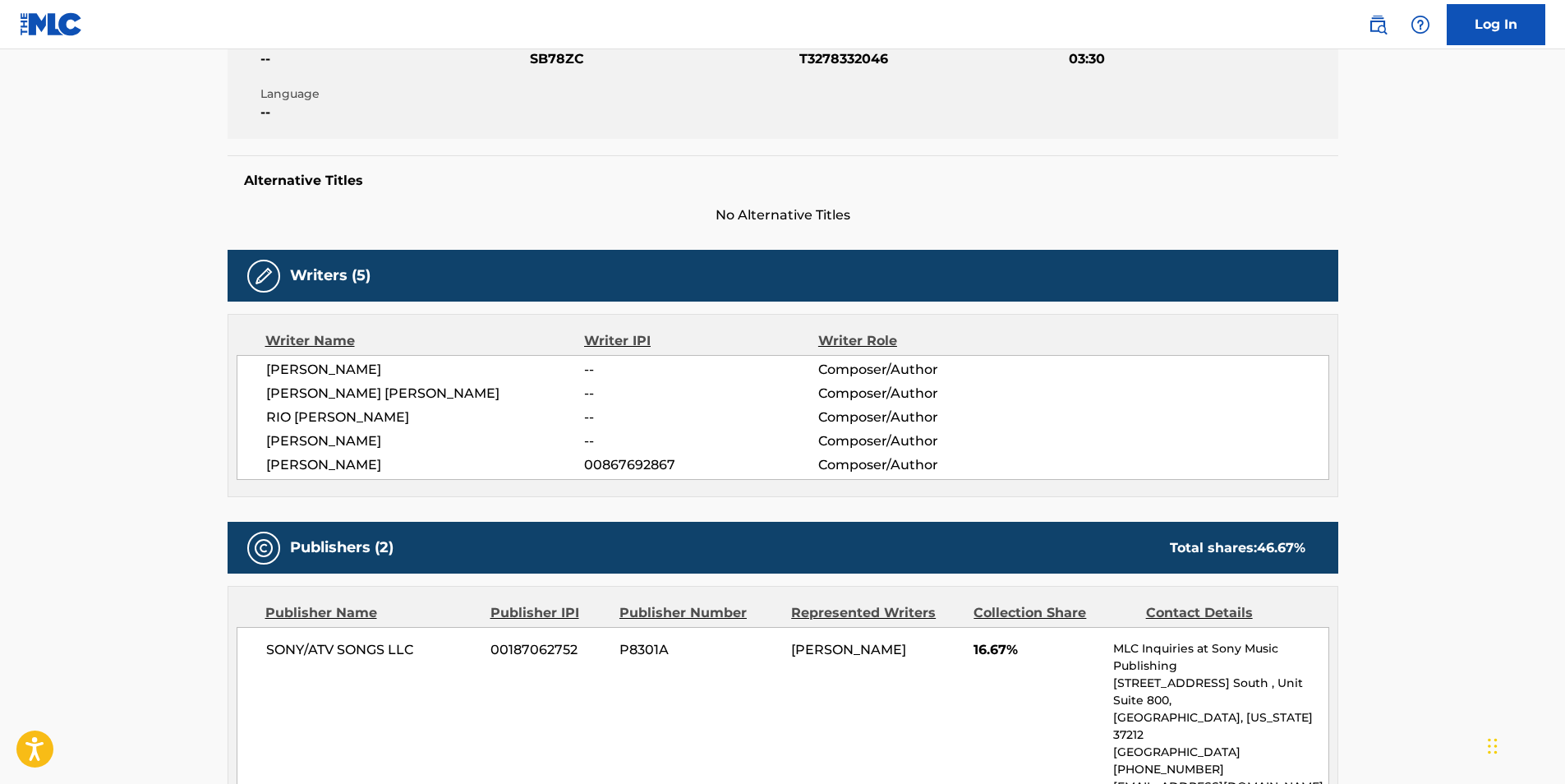
click at [1463, 473] on main "< Back to public search results Copy work link SLIP Work Detail Member Work Ide…" at bounding box center [782, 700] width 1565 height 1960
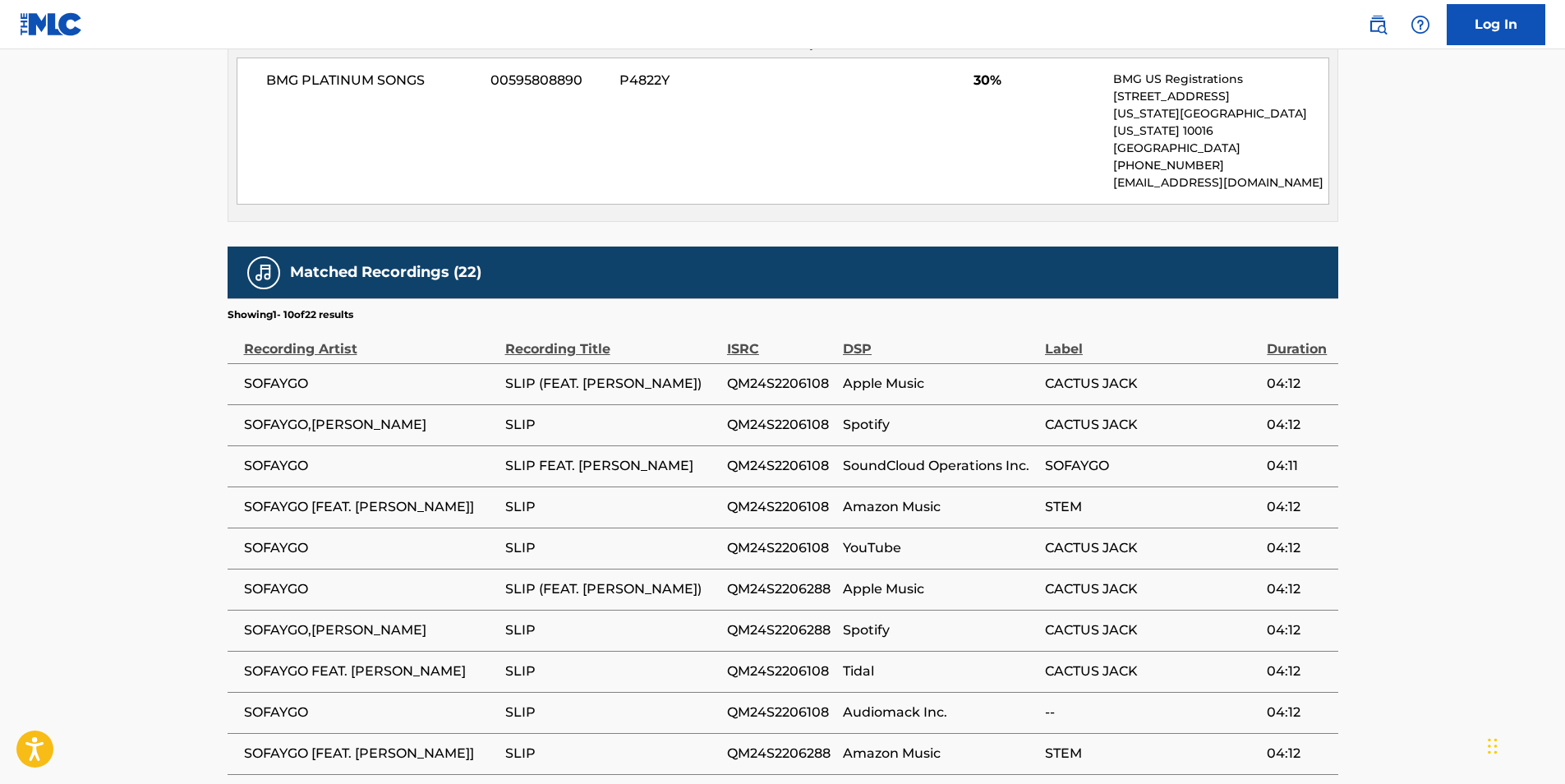
scroll to position [1252, 0]
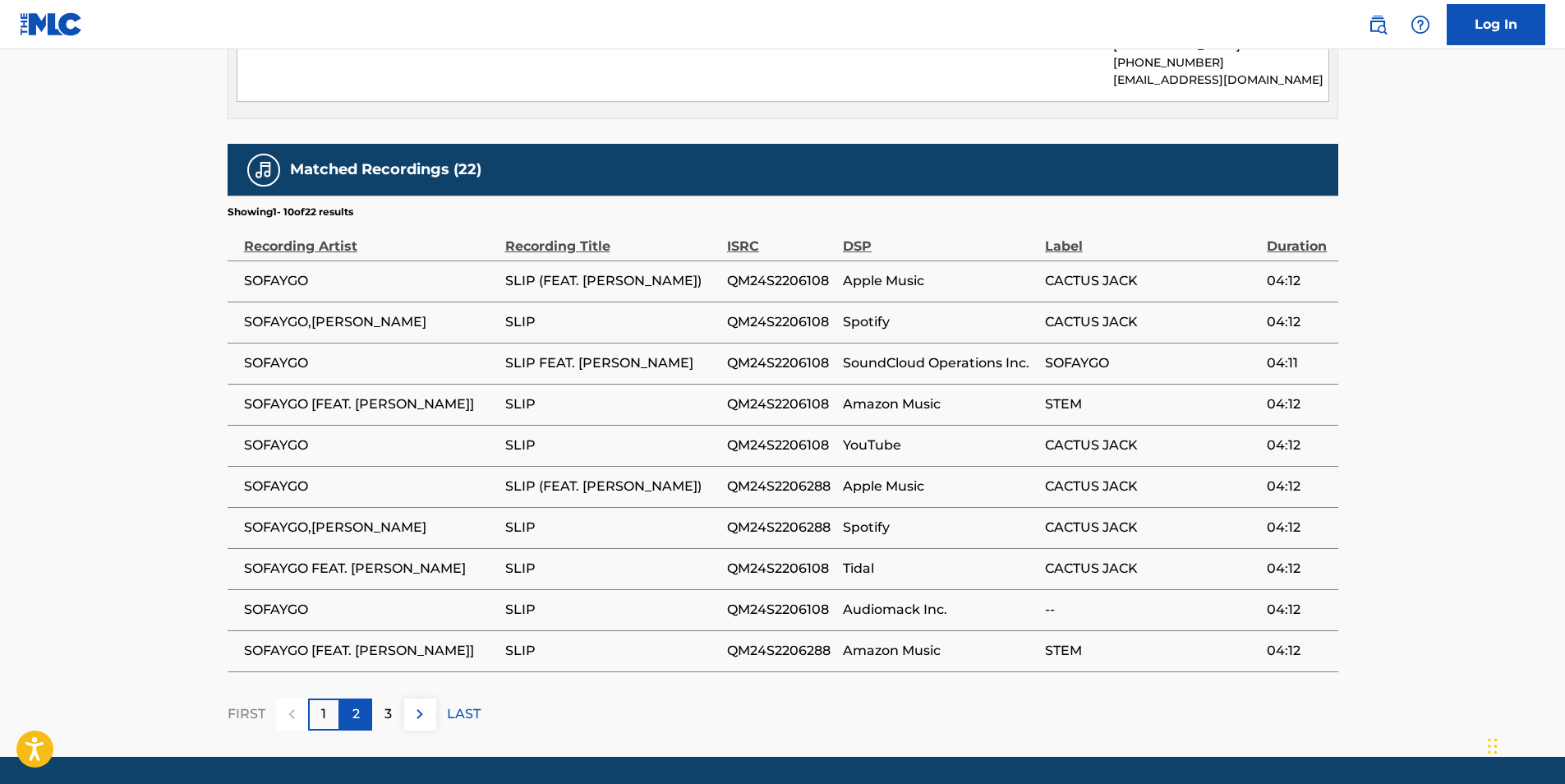
click at [361, 698] on div "2" at bounding box center [356, 714] width 32 height 32
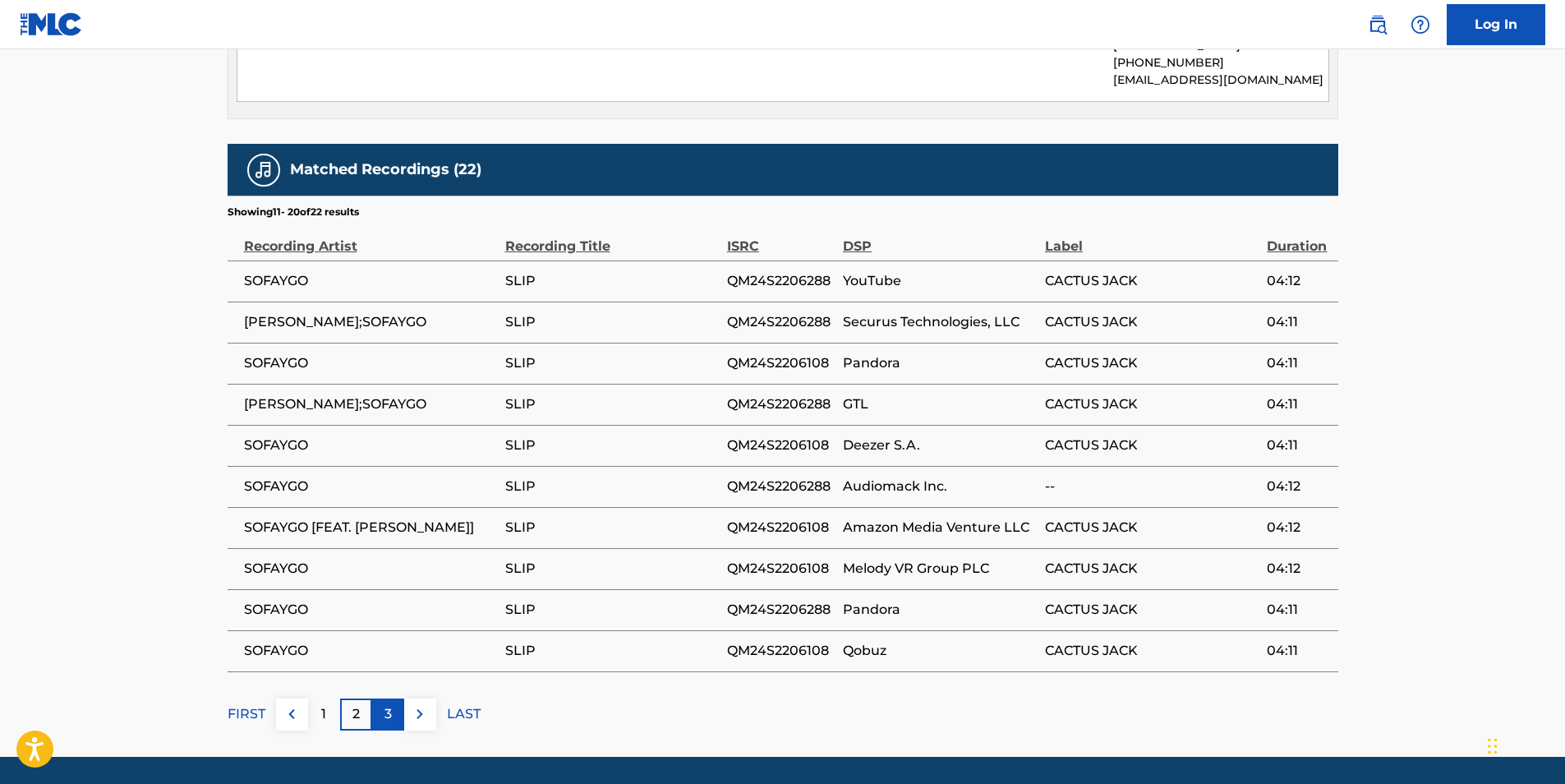
click at [386, 704] on p "3" at bounding box center [388, 714] width 7 height 20
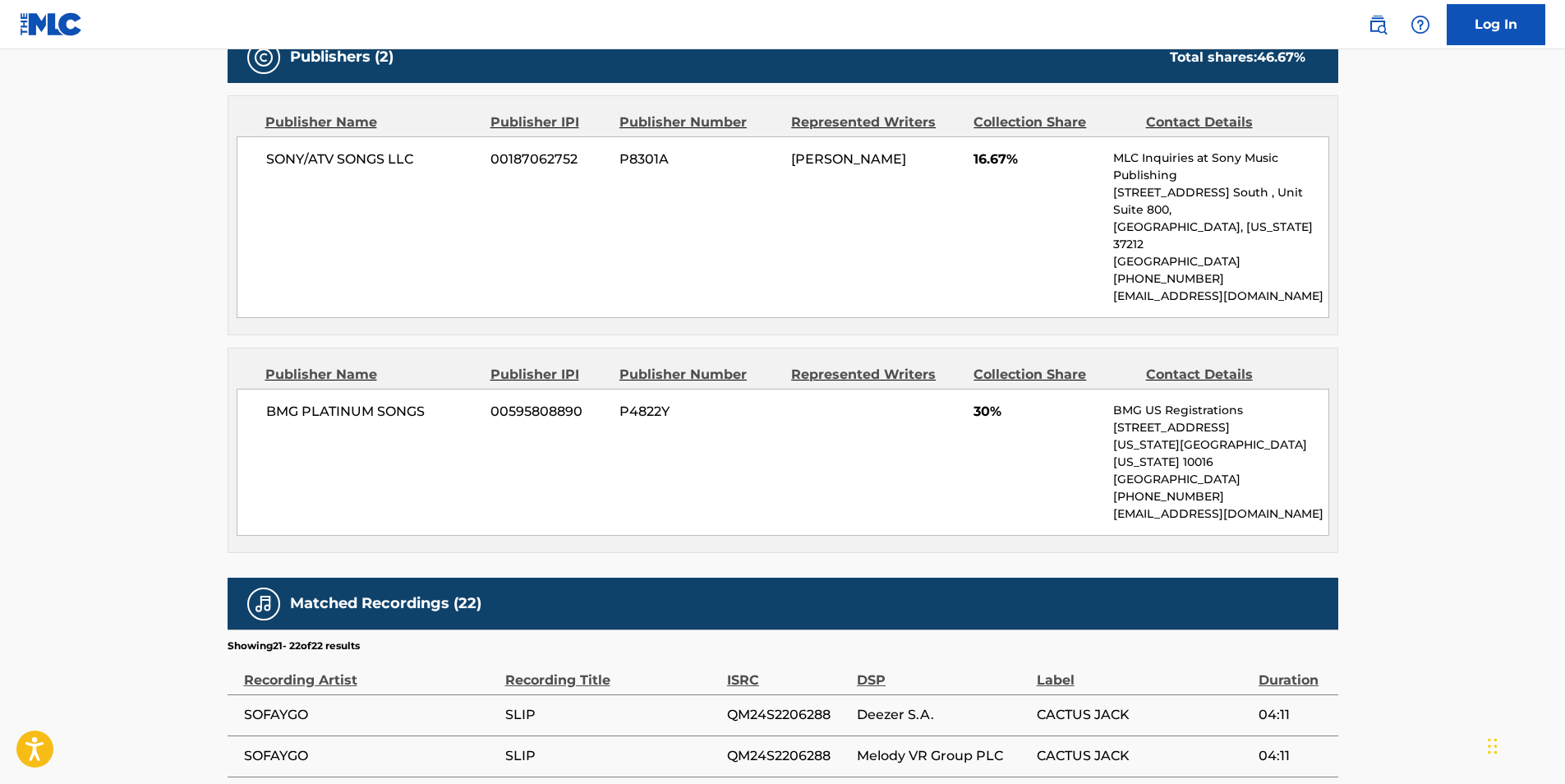
scroll to position [924, 0]
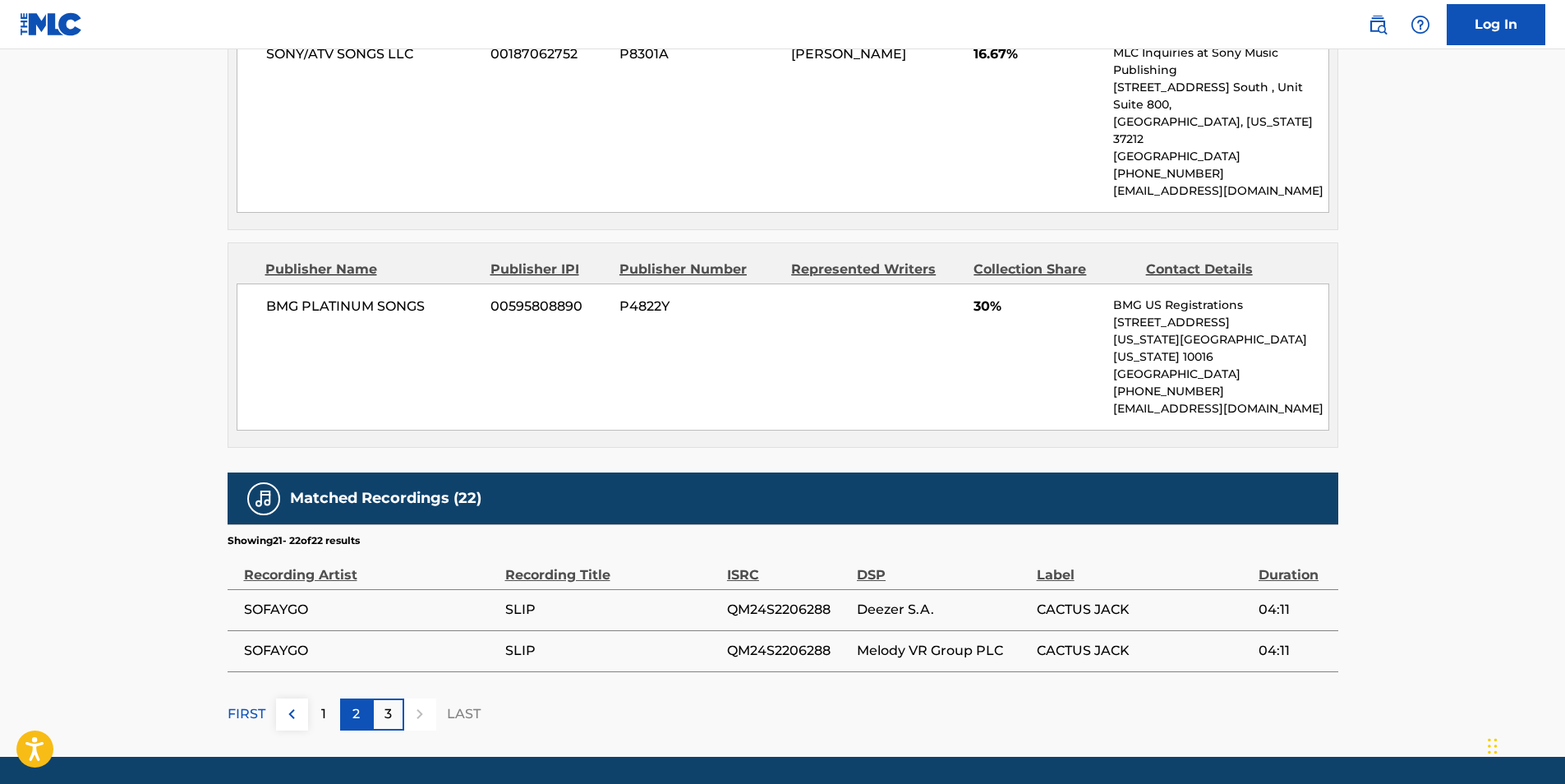
click at [361, 698] on div "2" at bounding box center [356, 714] width 32 height 32
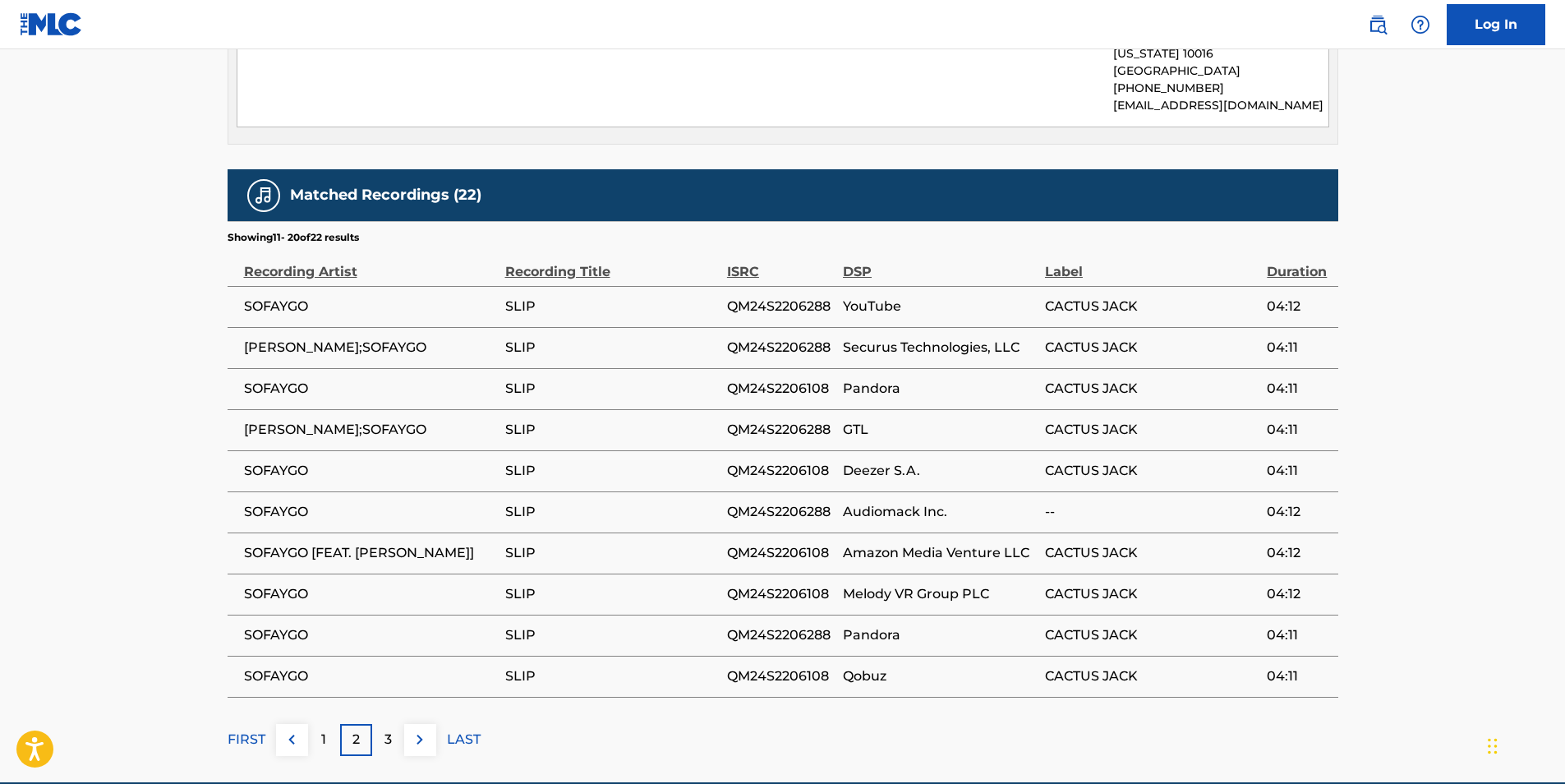
scroll to position [1252, 0]
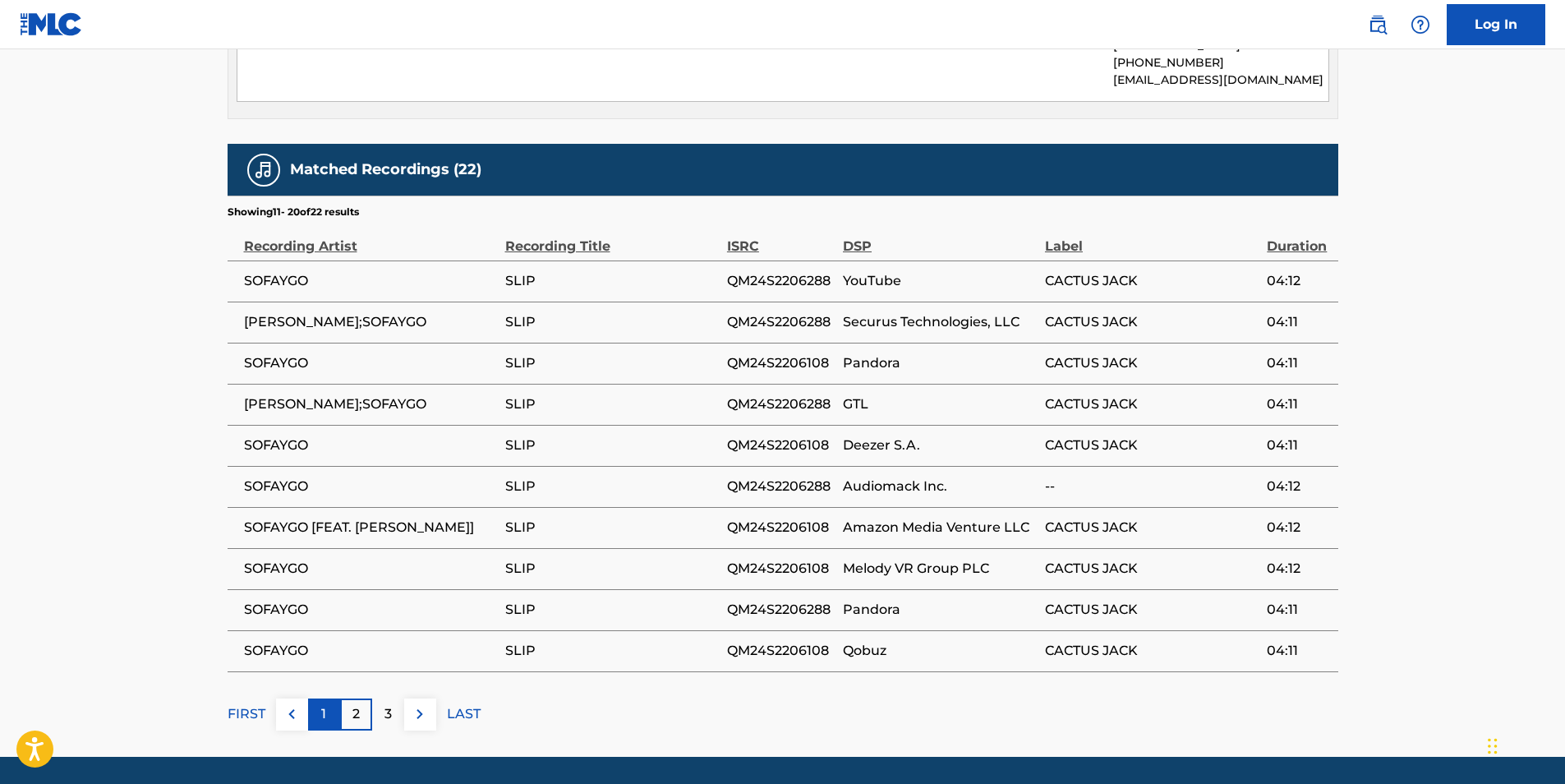
click at [320, 698] on div "1" at bounding box center [324, 714] width 32 height 32
